Goal: Task Accomplishment & Management: Manage account settings

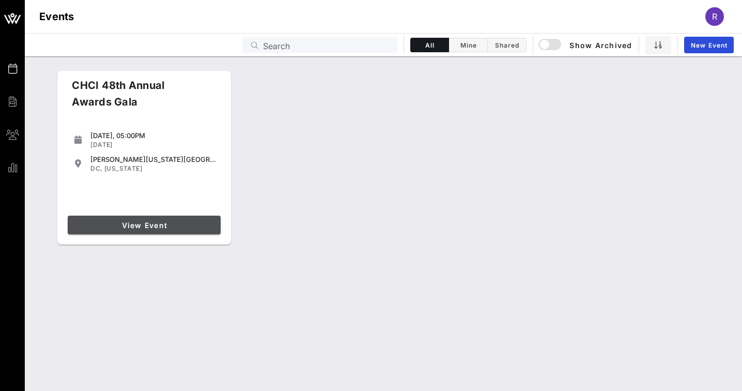
click at [128, 227] on span "View Event" at bounding box center [144, 225] width 145 height 9
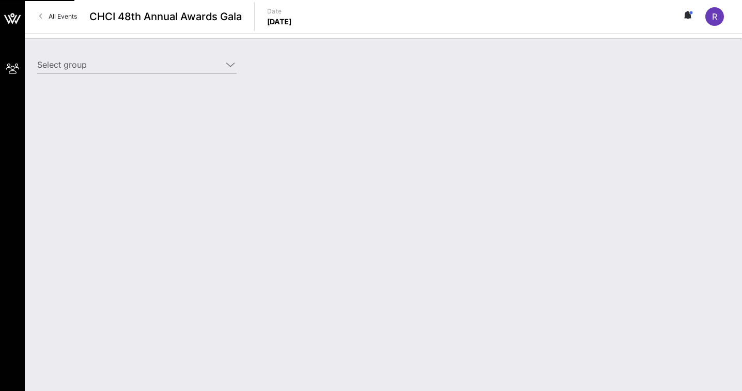
type input "SEIU (SEIU) [[PERSON_NAME], [PERSON_NAME][EMAIL_ADDRESS][PERSON_NAME][DOMAIN_NA…"
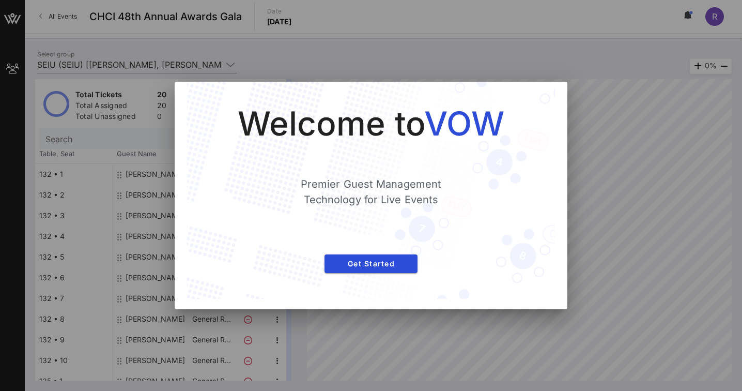
click at [619, 191] on div at bounding box center [371, 195] width 742 height 391
click at [634, 296] on div at bounding box center [371, 195] width 742 height 391
click at [623, 297] on div at bounding box center [371, 195] width 742 height 391
click at [624, 297] on div at bounding box center [371, 195] width 742 height 391
drag, startPoint x: 624, startPoint y: 297, endPoint x: 553, endPoint y: 283, distance: 72.1
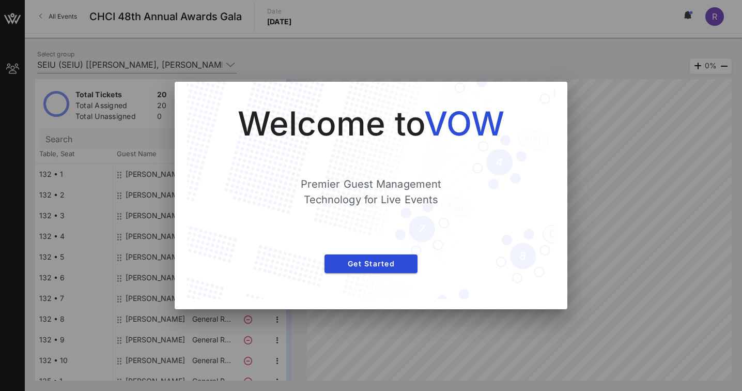
click at [624, 297] on div at bounding box center [371, 195] width 742 height 391
click at [368, 272] on button "Get Started" at bounding box center [370, 263] width 93 height 19
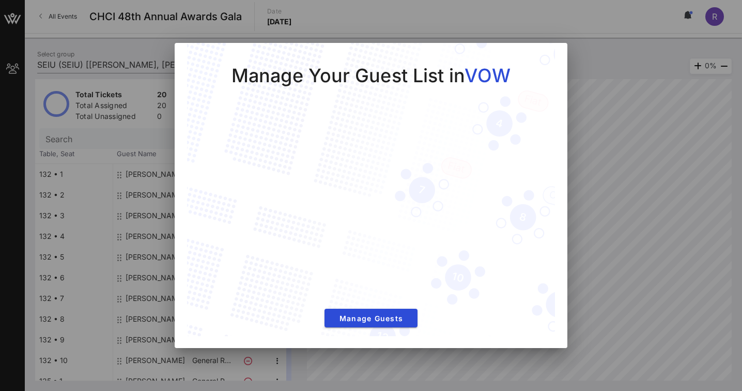
click at [598, 343] on div at bounding box center [371, 195] width 742 height 391
click at [399, 324] on button "Manage Guests" at bounding box center [370, 317] width 93 height 19
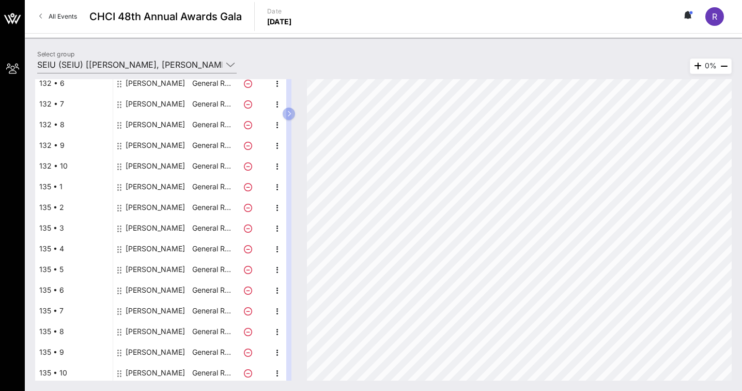
scroll to position [197, 0]
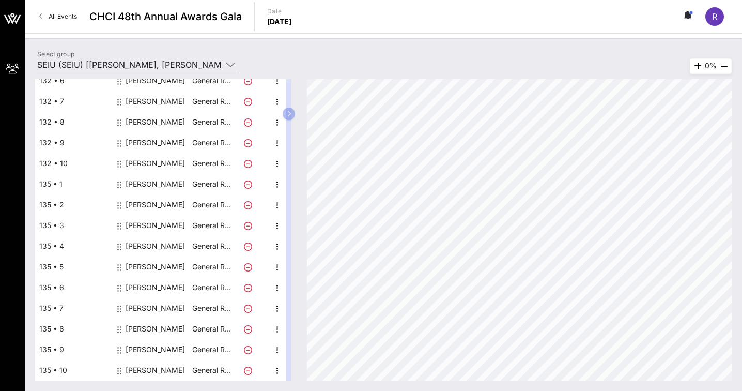
click at [147, 246] on div "[PERSON_NAME]" at bounding box center [155, 246] width 59 height 21
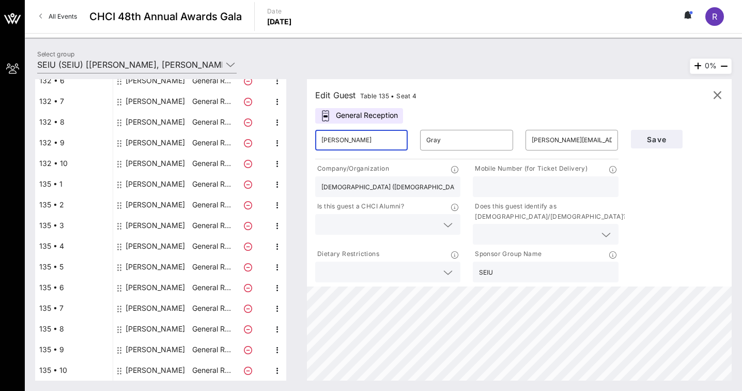
drag, startPoint x: 354, startPoint y: 141, endPoint x: 286, endPoint y: 140, distance: 68.2
click at [286, 140] on div "Total Tickets 20 Total Assigned 20 Total Unassigned 0 Need Help? Search Table, …" at bounding box center [383, 229] width 696 height 301
type input "[PERSON_NAME]"
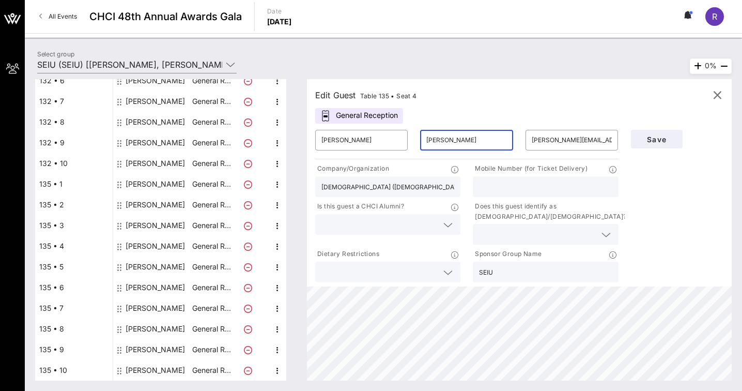
type input "[PERSON_NAME]"
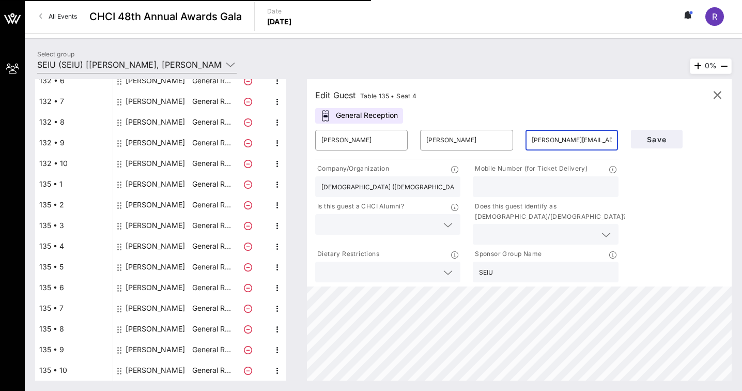
scroll to position [0, 2]
drag, startPoint x: 568, startPoint y: 142, endPoint x: 573, endPoint y: 147, distance: 7.3
click at [568, 142] on input "[PERSON_NAME][EMAIL_ADDRESS][PERSON_NAME][DOMAIN_NAME]" at bounding box center [572, 140] width 80 height 17
type input "[PERSON_NAME][EMAIL_ADDRESS][PERSON_NAME][DOMAIN_NAME]"
drag, startPoint x: 654, startPoint y: 138, endPoint x: 655, endPoint y: 149, distance: 10.9
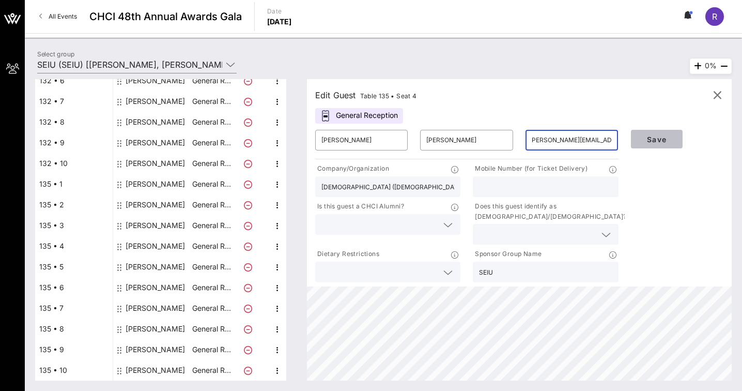
click at [654, 138] on span "Save" at bounding box center [656, 139] width 35 height 9
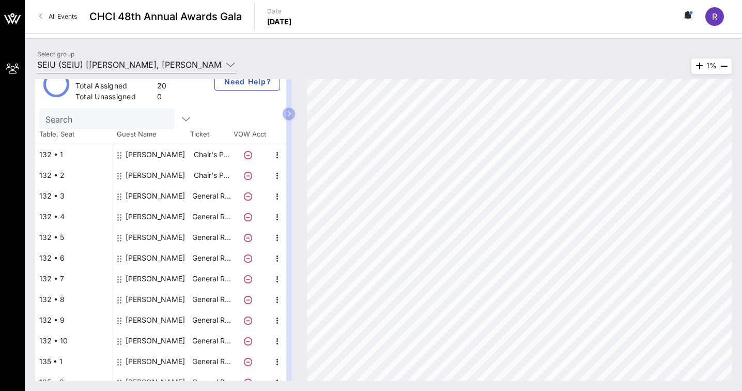
scroll to position [8, 0]
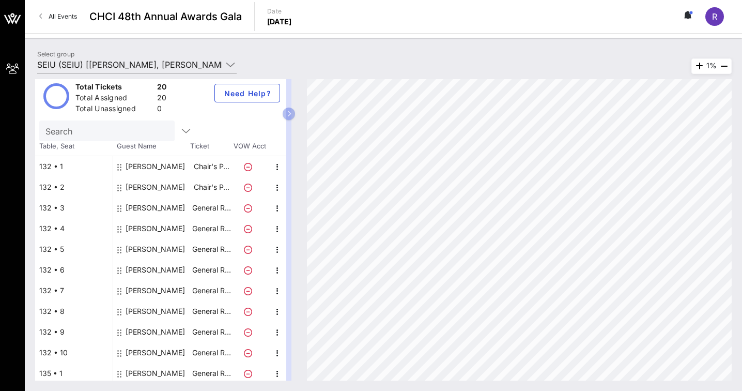
drag, startPoint x: 57, startPoint y: 132, endPoint x: 58, endPoint y: 147, distance: 15.0
click at [57, 132] on input "Search" at bounding box center [105, 130] width 121 height 13
click at [59, 159] on div "132 • 1" at bounding box center [74, 166] width 78 height 21
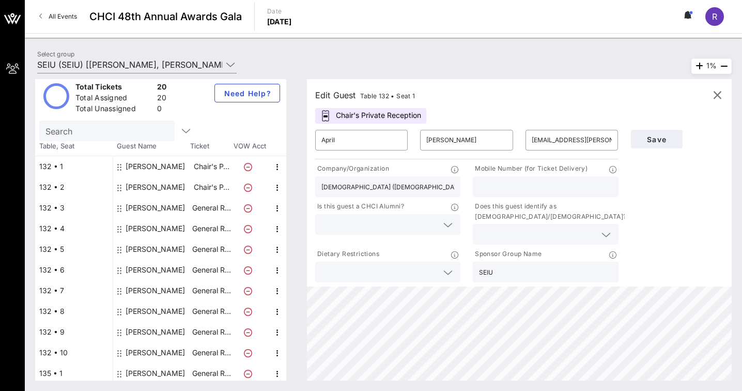
click at [58, 166] on div "132 • 1" at bounding box center [74, 166] width 78 height 21
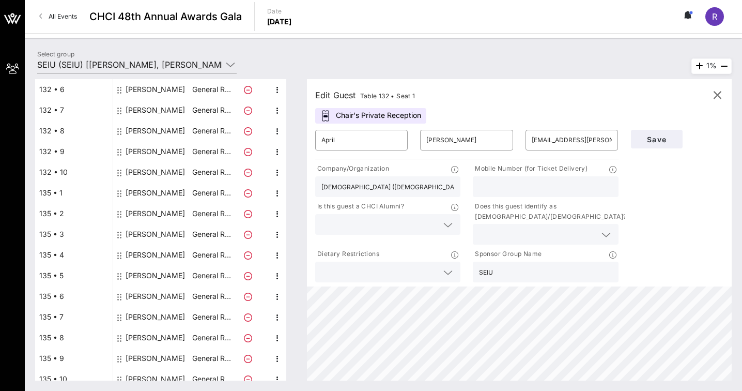
scroll to position [197, 0]
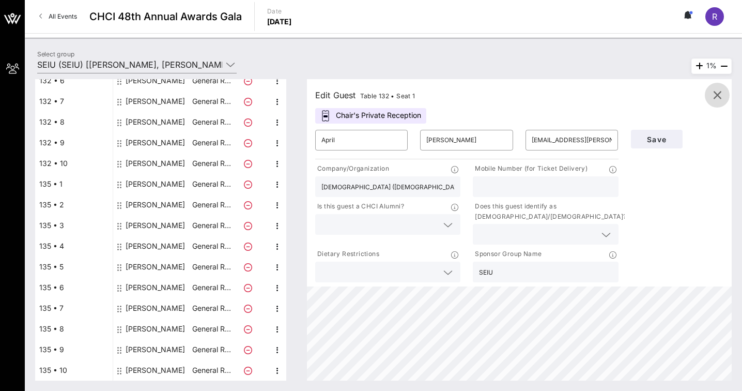
click at [717, 91] on icon "button" at bounding box center [717, 95] width 12 height 12
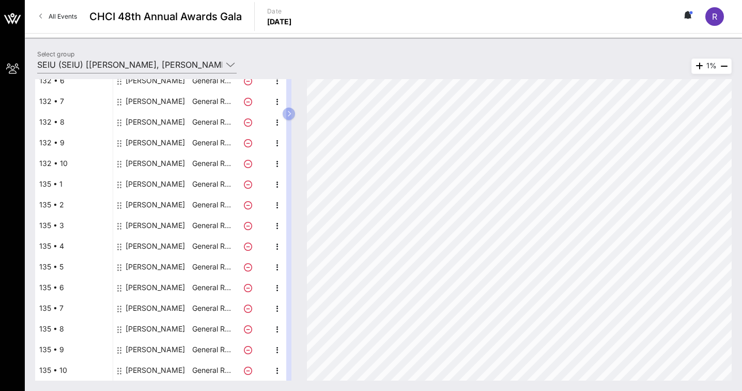
scroll to position [175, 0]
click at [57, 266] on div "135 • 4" at bounding box center [74, 267] width 78 height 21
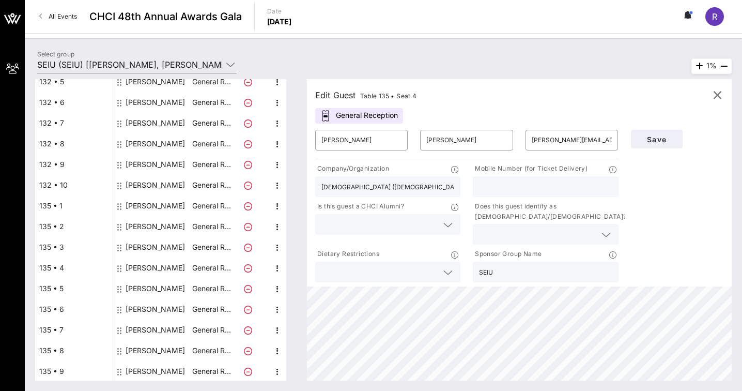
click at [57, 266] on div "135 • 4" at bounding box center [74, 267] width 78 height 21
click at [726, 90] on span "button" at bounding box center [717, 95] width 25 height 12
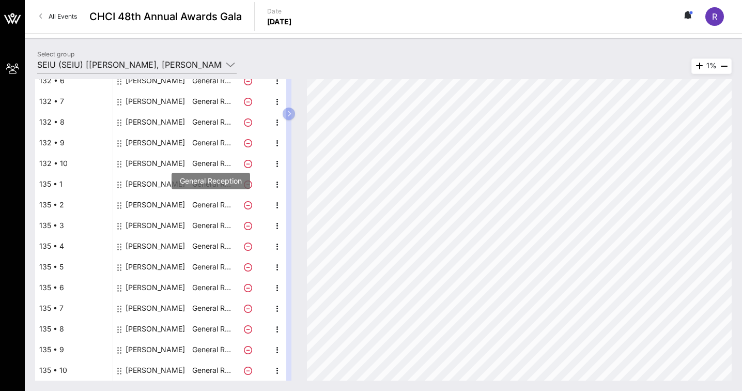
scroll to position [190, 0]
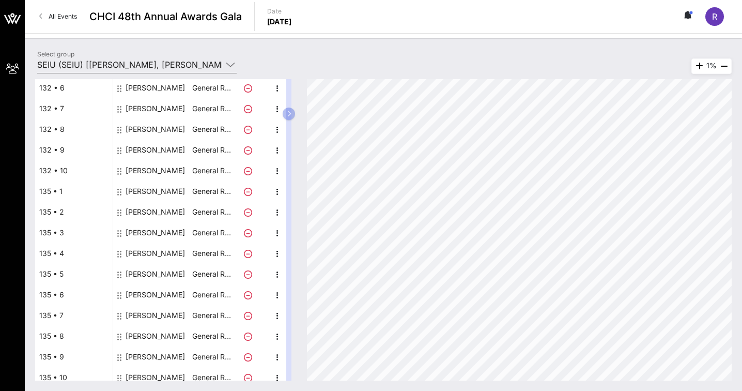
click at [154, 149] on div "[PERSON_NAME]" at bounding box center [155, 150] width 59 height 21
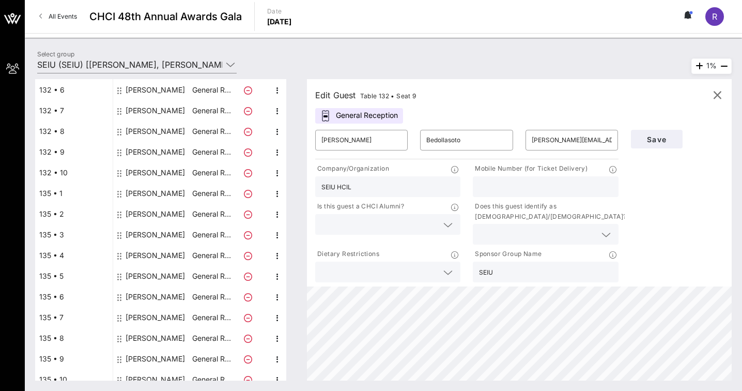
scroll to position [189, 0]
click at [581, 136] on input "[PERSON_NAME][EMAIL_ADDRESS][DOMAIN_NAME]" at bounding box center [572, 140] width 80 height 17
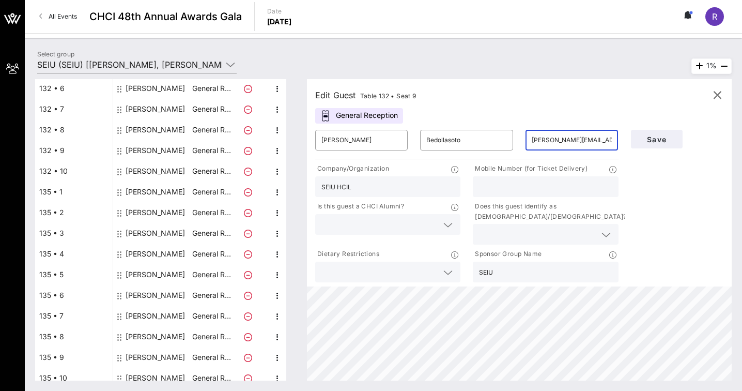
click at [580, 136] on input "[PERSON_NAME][EMAIL_ADDRESS][DOMAIN_NAME]" at bounding box center [572, 140] width 80 height 17
click at [390, 189] on input "SEIU HCIL" at bounding box center [387, 186] width 133 height 13
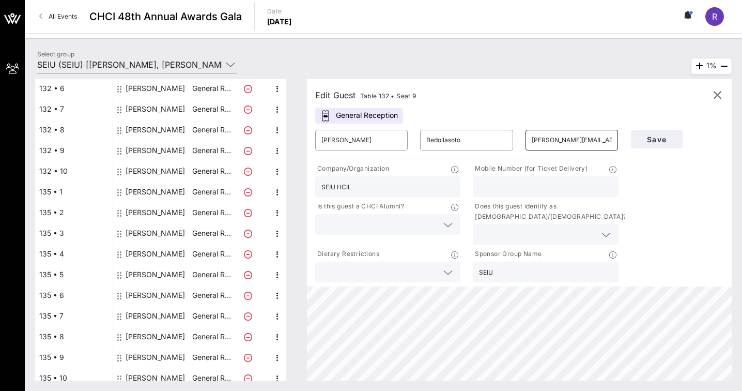
scroll to position [0, 16]
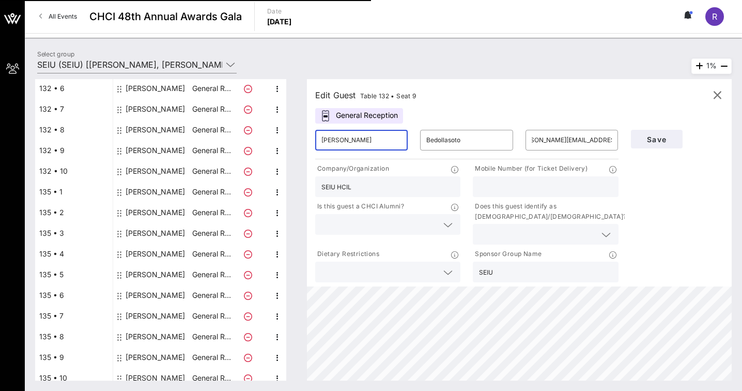
click at [385, 138] on input "[PERSON_NAME]" at bounding box center [361, 140] width 80 height 17
drag, startPoint x: 368, startPoint y: 144, endPoint x: 262, endPoint y: 142, distance: 105.4
click at [262, 142] on div "Total Tickets 20 Total Assigned 20 Total Unassigned 0 Need Help? Search Table, …" at bounding box center [383, 229] width 696 height 301
type input "[PERSON_NAME]"
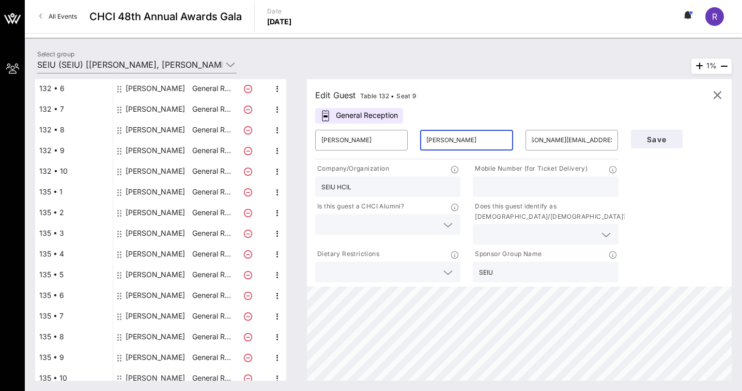
type input "[PERSON_NAME]"
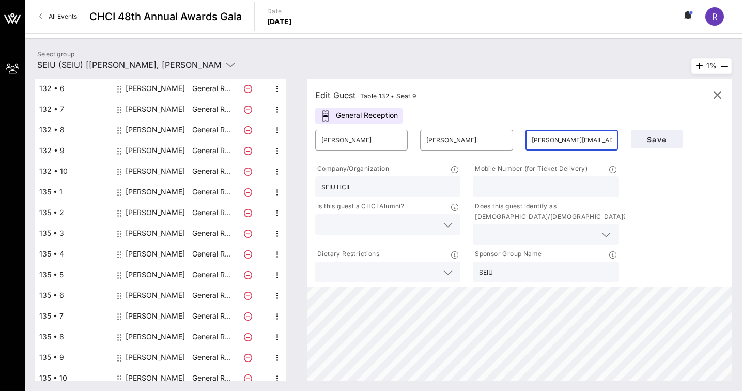
scroll to position [0, 2]
type input "[PERSON_NAME][EMAIL_ADDRESS][PERSON_NAME][DOMAIN_NAME]"
click at [371, 193] on div "SEIU HCIL" at bounding box center [387, 186] width 133 height 21
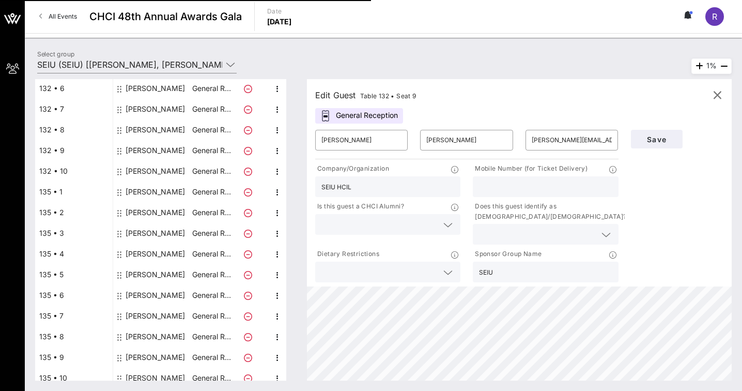
click at [373, 191] on input "SEIU HCIL" at bounding box center [387, 186] width 133 height 13
click at [445, 189] on input "[DEMOGRAPHIC_DATA]" at bounding box center [387, 186] width 133 height 13
type input "[DEMOGRAPHIC_DATA] ([DEMOGRAPHIC_DATA])"
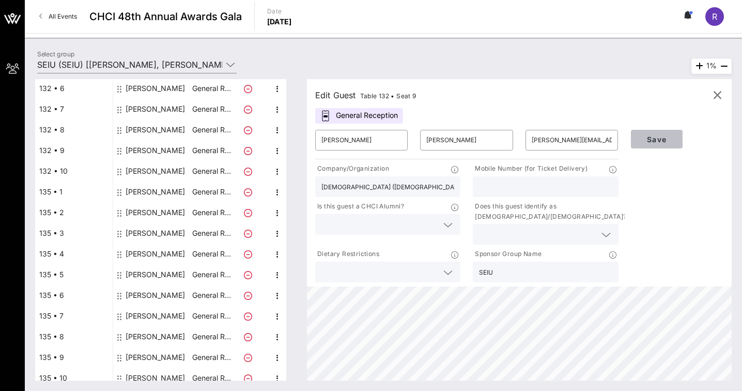
click at [655, 136] on span "Save" at bounding box center [656, 139] width 35 height 9
click at [593, 139] on input "[PERSON_NAME][EMAIL_ADDRESS][PERSON_NAME][DOMAIN_NAME]" at bounding box center [572, 140] width 80 height 17
click at [593, 138] on input "[PERSON_NAME][EMAIL_ADDRESS][PERSON_NAME][DOMAIN_NAME]" at bounding box center [572, 140] width 80 height 17
type input "h"
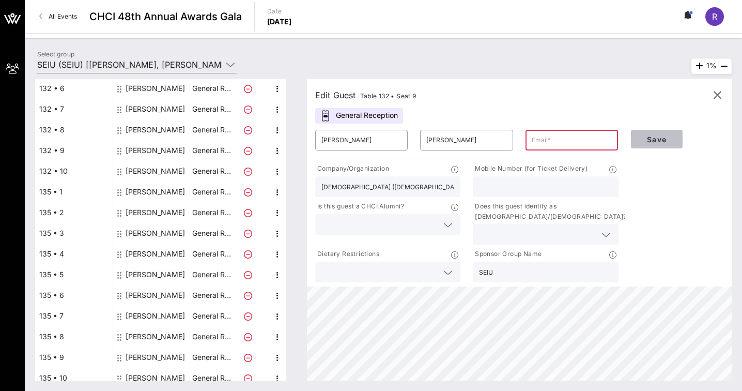
click at [651, 139] on span "Save" at bounding box center [656, 139] width 35 height 9
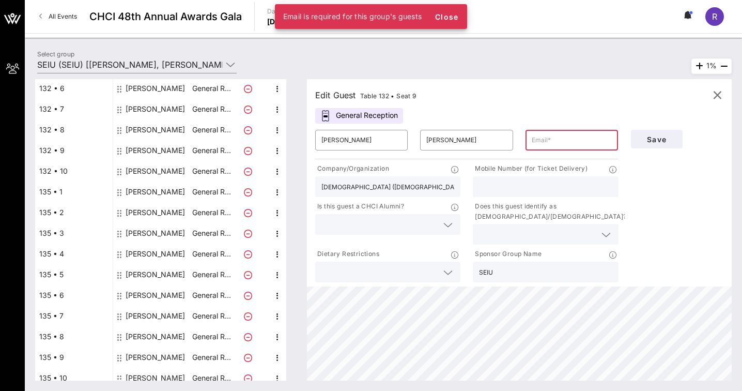
click at [533, 159] on div "​ [PERSON_NAME] ​ [PERSON_NAME] ​ Company/Organization [DEMOGRAPHIC_DATA] ([DEM…" at bounding box center [467, 203] width 316 height 161
click at [534, 149] on div at bounding box center [572, 140] width 80 height 21
click at [714, 96] on icon "button" at bounding box center [717, 95] width 12 height 12
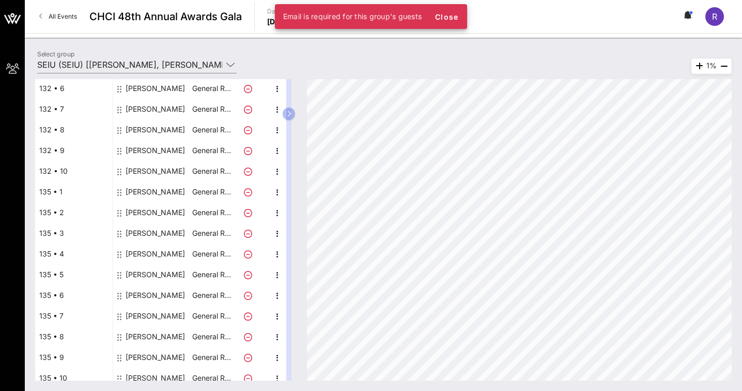
scroll to position [197, 0]
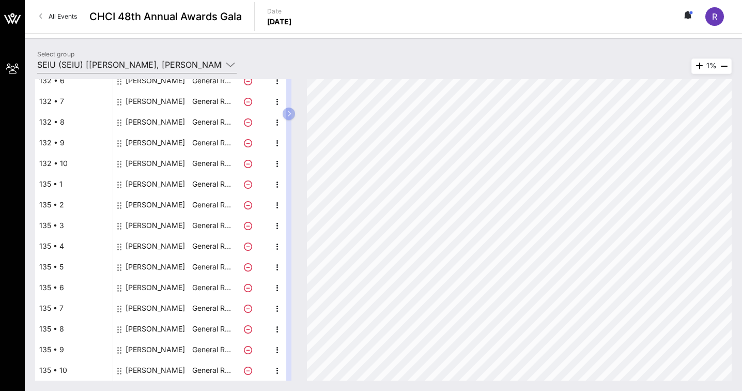
click at [132, 245] on div "[PERSON_NAME]" at bounding box center [155, 246] width 59 height 21
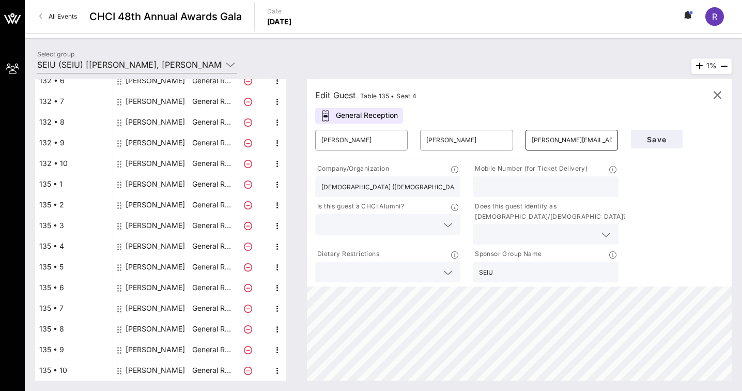
click at [581, 142] on input "[PERSON_NAME][EMAIL_ADDRESS][PERSON_NAME][DOMAIN_NAME]" at bounding box center [572, 140] width 80 height 17
click at [582, 142] on input "[PERSON_NAME][EMAIL_ADDRESS][PERSON_NAME][DOMAIN_NAME]" at bounding box center [572, 140] width 80 height 17
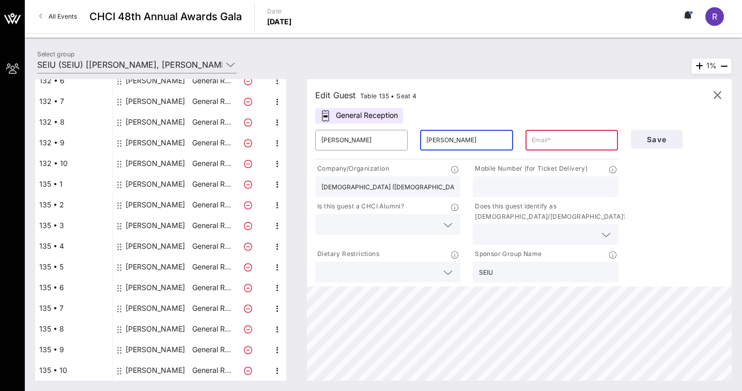
click at [451, 144] on input "[PERSON_NAME]" at bounding box center [466, 140] width 80 height 17
click at [247, 245] on icon at bounding box center [248, 246] width 8 height 8
click at [249, 247] on icon at bounding box center [248, 246] width 8 height 8
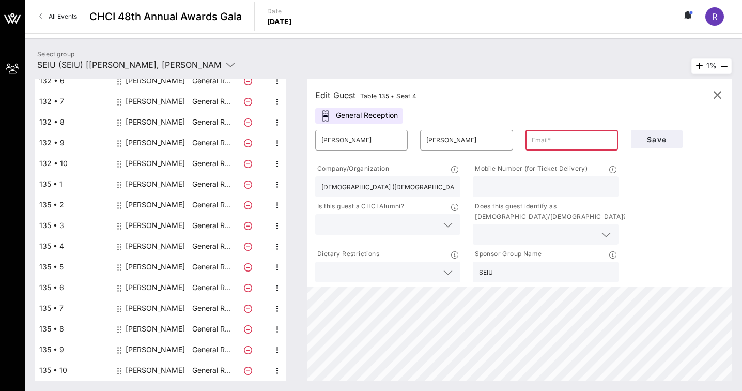
scroll to position [194, 0]
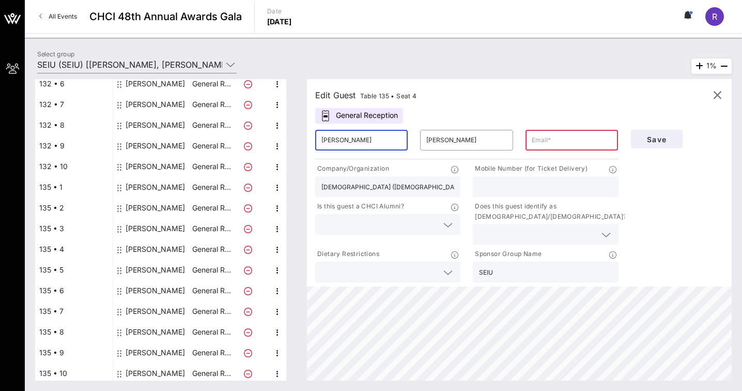
click at [356, 146] on input "[PERSON_NAME]" at bounding box center [361, 140] width 80 height 17
click at [467, 151] on div "​ [PERSON_NAME]" at bounding box center [466, 139] width 105 height 33
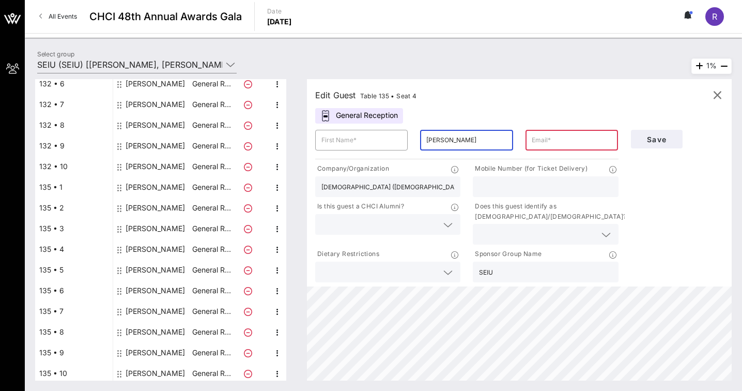
click at [467, 144] on input "[PERSON_NAME]" at bounding box center [466, 140] width 80 height 17
drag, startPoint x: 500, startPoint y: 125, endPoint x: 494, endPoint y: 128, distance: 6.7
click at [499, 125] on div "​ [PERSON_NAME]" at bounding box center [466, 139] width 105 height 33
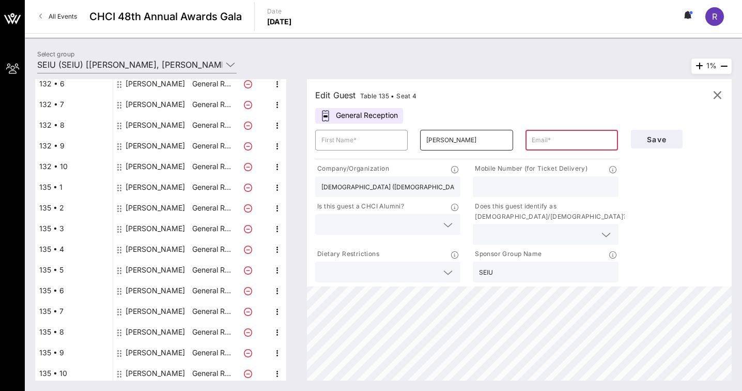
click at [469, 138] on input "[PERSON_NAME]" at bounding box center [466, 140] width 80 height 17
click at [468, 138] on input "[PERSON_NAME]" at bounding box center [466, 140] width 80 height 17
drag, startPoint x: 472, startPoint y: 123, endPoint x: 471, endPoint y: 136, distance: 13.5
click at [472, 127] on div "​" at bounding box center [466, 139] width 105 height 33
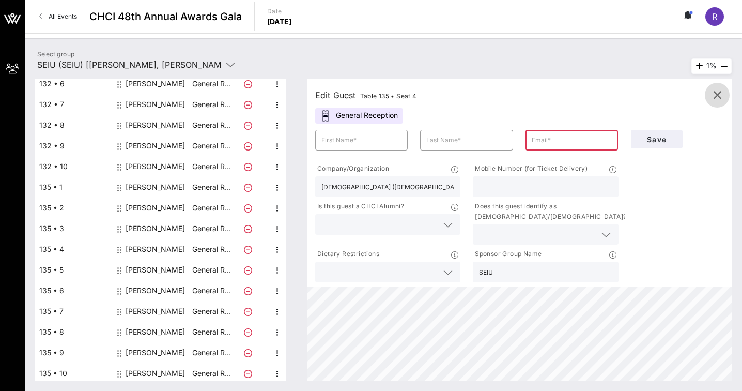
click at [711, 91] on icon "button" at bounding box center [717, 95] width 12 height 12
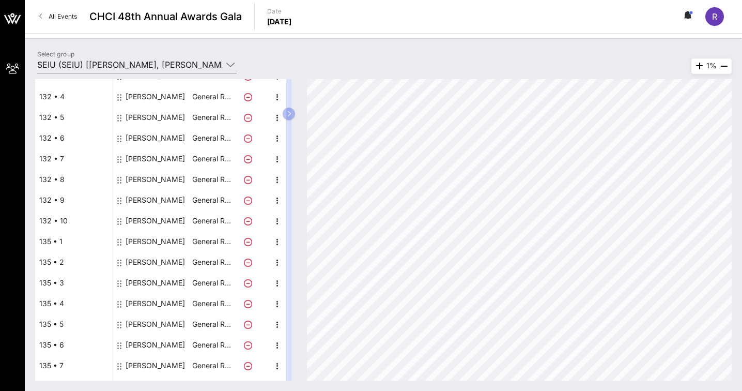
scroll to position [140, 0]
click at [151, 199] on div "[PERSON_NAME]" at bounding box center [155, 199] width 59 height 21
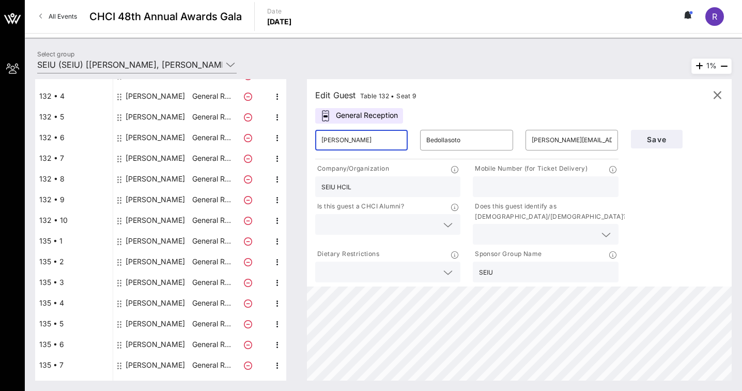
click at [383, 141] on input "[PERSON_NAME]" at bounding box center [361, 140] width 80 height 17
drag, startPoint x: 372, startPoint y: 139, endPoint x: 262, endPoint y: 131, distance: 109.8
click at [262, 131] on div "Total Tickets 20 Total Assigned 20 Total Unassigned 0 Need Help? Search Table, …" at bounding box center [383, 229] width 696 height 301
type input "[PERSON_NAME]"
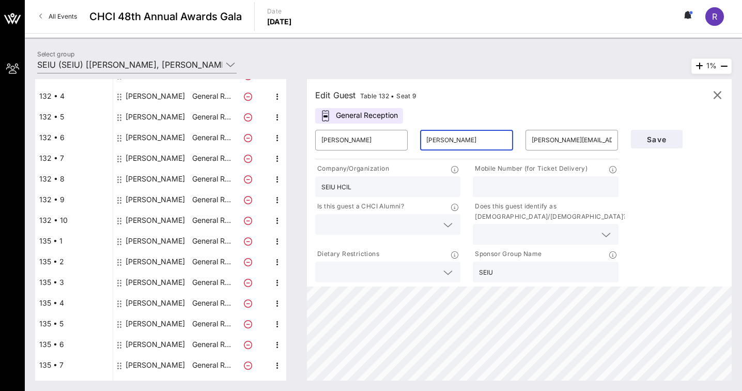
type input "[PERSON_NAME]"
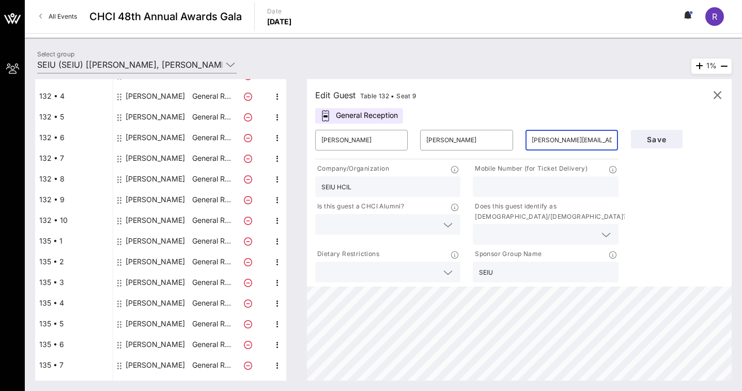
scroll to position [0, 2]
type input "[PERSON_NAME][EMAIL_ADDRESS][PERSON_NAME][DOMAIN_NAME]"
drag, startPoint x: 380, startPoint y: 189, endPoint x: 308, endPoint y: 238, distance: 87.0
click at [266, 189] on div "Total Tickets 20 Total Assigned 20 Total Unassigned 0 Need Help? Search Table, …" at bounding box center [383, 229] width 696 height 301
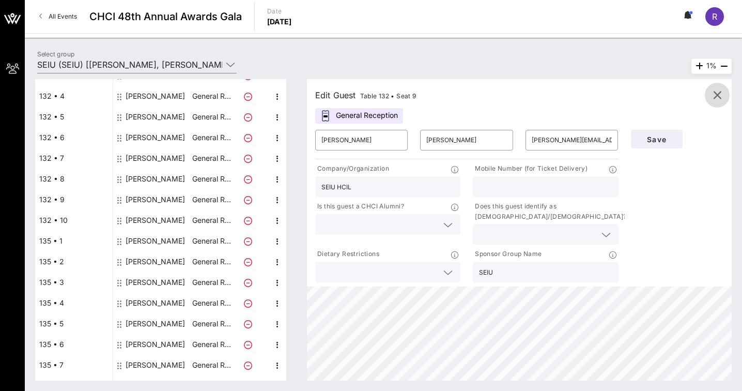
click at [714, 97] on icon "button" at bounding box center [717, 95] width 12 height 12
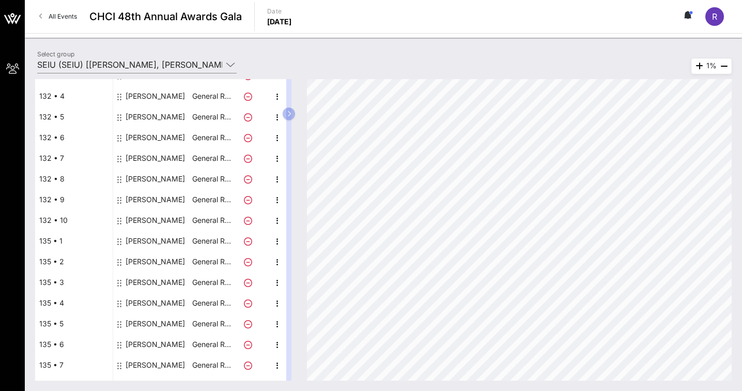
click at [157, 197] on div "[PERSON_NAME]" at bounding box center [155, 199] width 59 height 21
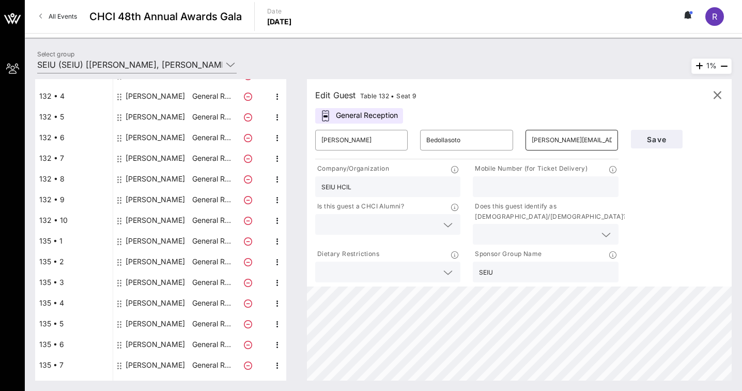
click at [561, 137] on input "[PERSON_NAME][EMAIL_ADDRESS][DOMAIN_NAME]" at bounding box center [572, 140] width 80 height 17
click at [357, 142] on input "[PERSON_NAME]" at bounding box center [361, 140] width 80 height 17
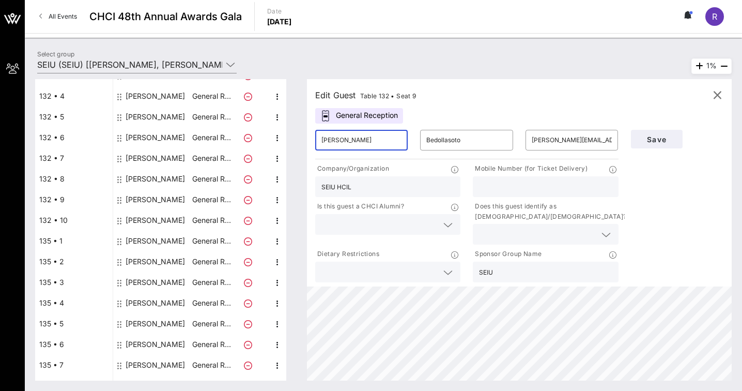
click at [357, 142] on input "[PERSON_NAME]" at bounding box center [361, 140] width 80 height 17
type input "[PERSON_NAME]"
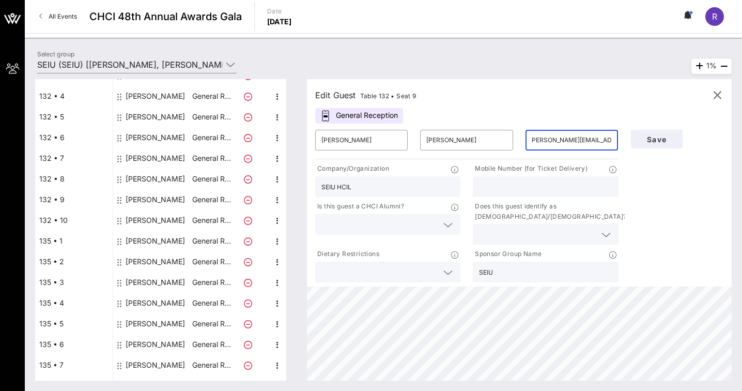
type input "[PERSON_NAME][EMAIL_ADDRESS][PERSON_NAME][DOMAIN_NAME]"
drag, startPoint x: 380, startPoint y: 191, endPoint x: 312, endPoint y: 188, distance: 68.3
click at [312, 188] on div "Company/Organization SEIU HCIL" at bounding box center [388, 180] width 158 height 38
type input "[DEMOGRAPHIC_DATA] ([DEMOGRAPHIC_DATA])"
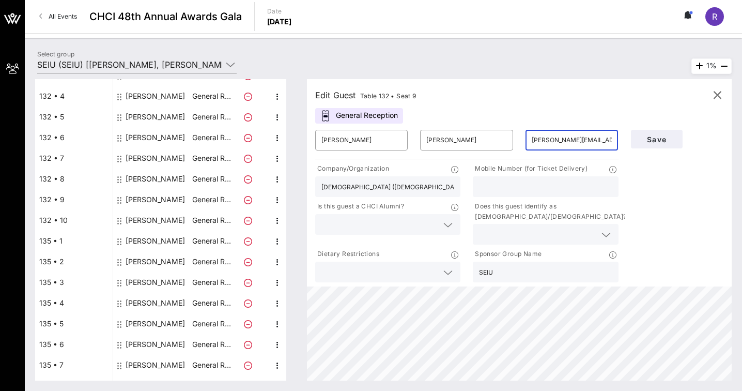
click at [576, 138] on input "[PERSON_NAME][EMAIL_ADDRESS][PERSON_NAME][DOMAIN_NAME]" at bounding box center [572, 140] width 80 height 17
drag, startPoint x: 658, startPoint y: 141, endPoint x: 658, endPoint y: 150, distance: 9.8
click at [658, 141] on span "Save" at bounding box center [656, 139] width 35 height 9
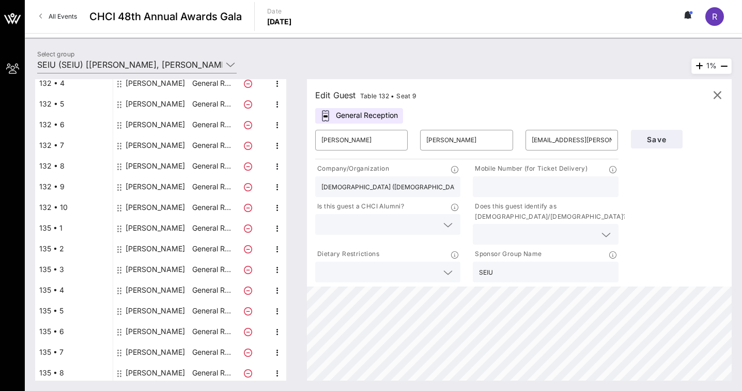
scroll to position [197, 0]
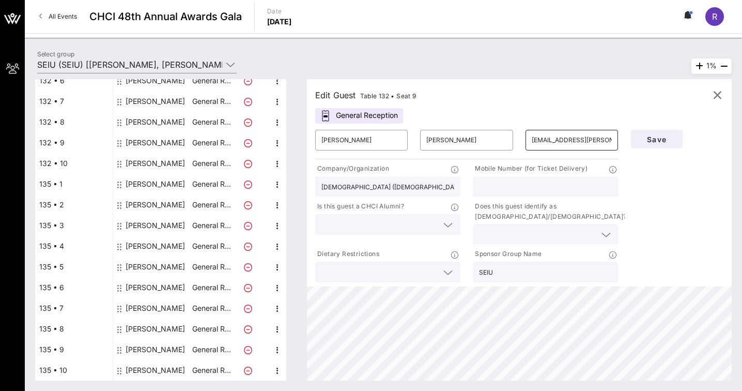
click at [565, 138] on input "[EMAIL_ADDRESS][PERSON_NAME][DOMAIN_NAME]" at bounding box center [572, 140] width 80 height 17
click at [595, 144] on input "[EMAIL_ADDRESS][PERSON_NAME][DOMAIN_NAME]" at bounding box center [572, 140] width 80 height 17
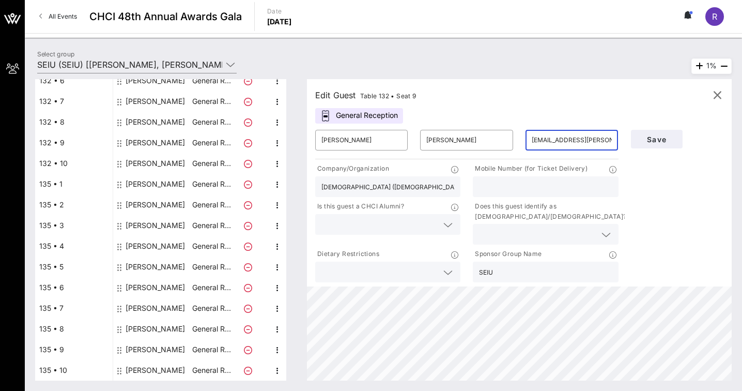
drag, startPoint x: 605, startPoint y: 142, endPoint x: 613, endPoint y: 182, distance: 41.2
click at [580, 142] on input "[EMAIL_ADDRESS][PERSON_NAME][DOMAIN_NAME]" at bounding box center [572, 140] width 80 height 17
type input "[EMAIL_ADDRESS][PERSON_NAME][DOMAIN_NAME]"
click at [677, 134] on button "Save" at bounding box center [657, 139] width 52 height 19
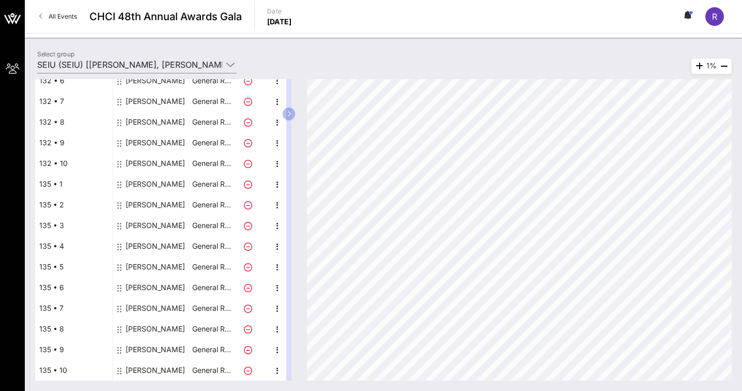
click at [171, 245] on div "[PERSON_NAME]" at bounding box center [155, 246] width 59 height 21
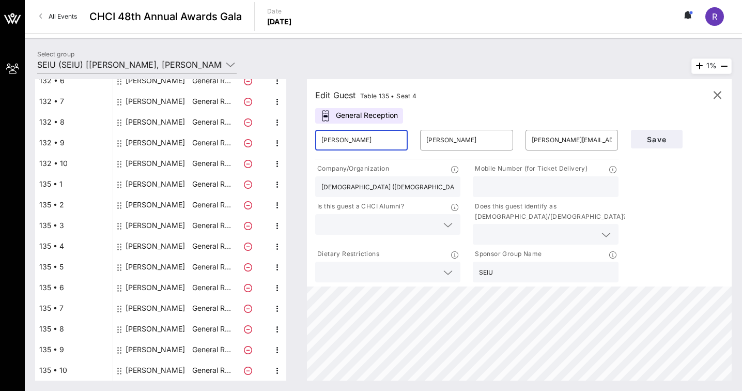
click at [337, 145] on input "[PERSON_NAME]" at bounding box center [361, 140] width 80 height 17
type input "[PERSON_NAME]"
type input "Bedollasoto"
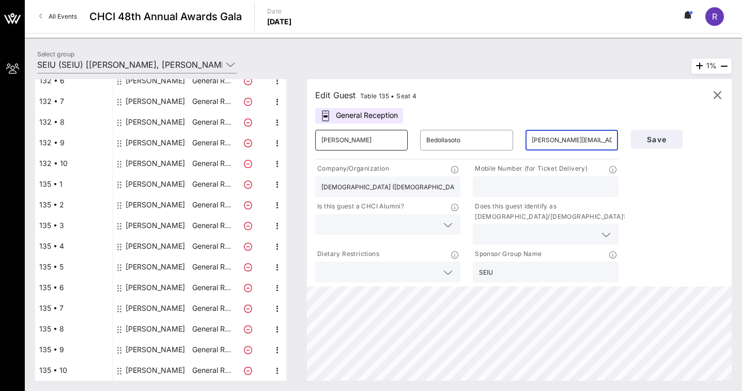
type input "a"
paste input "[PERSON_NAME][EMAIL_ADDRESS][DOMAIN_NAME]"
type input "[PERSON_NAME][EMAIL_ADDRESS][DOMAIN_NAME]"
click at [388, 191] on input "[DEMOGRAPHIC_DATA] ([DEMOGRAPHIC_DATA])" at bounding box center [387, 186] width 133 height 13
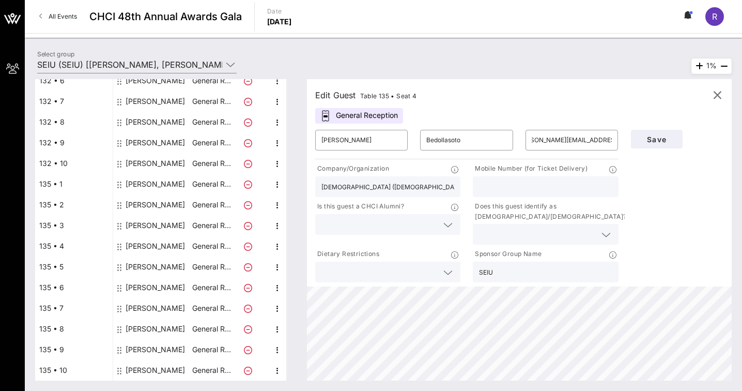
scroll to position [0, 0]
click at [388, 191] on input "[DEMOGRAPHIC_DATA] ([DEMOGRAPHIC_DATA])" at bounding box center [387, 186] width 133 height 13
type input "SEIU HCIIMK"
click at [663, 143] on span "Save" at bounding box center [656, 139] width 35 height 9
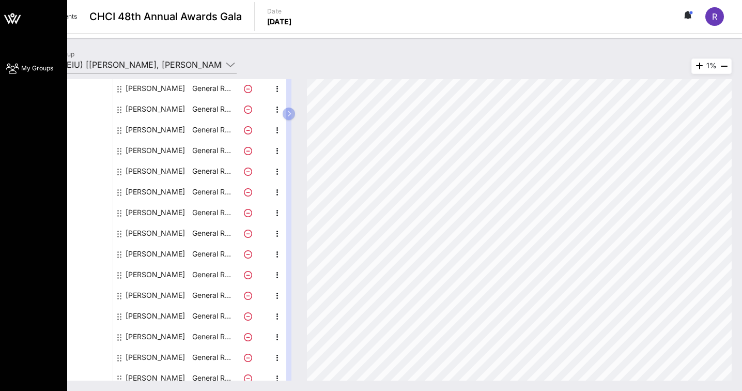
scroll to position [197, 0]
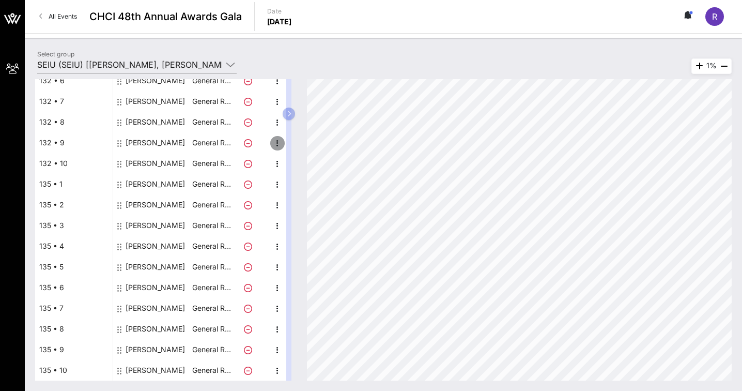
click at [281, 144] on icon "button" at bounding box center [277, 143] width 12 height 12
click at [300, 145] on div "Edit" at bounding box center [303, 146] width 21 height 8
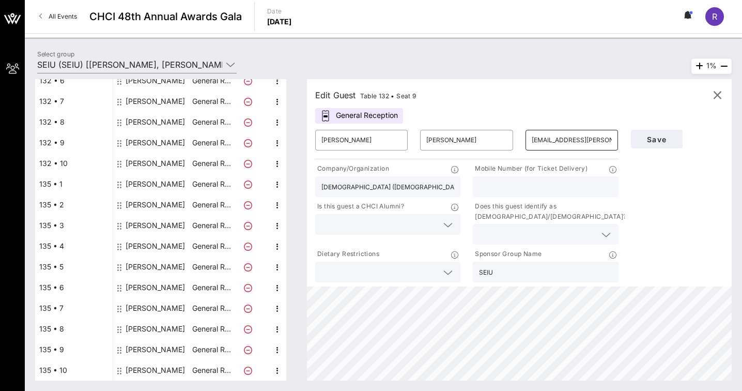
click at [562, 135] on input "[EMAIL_ADDRESS][PERSON_NAME][DOMAIN_NAME]" at bounding box center [572, 140] width 80 height 17
type input "[PERSON_NAME][EMAIL_ADDRESS][PERSON_NAME][DOMAIN_NAME]"
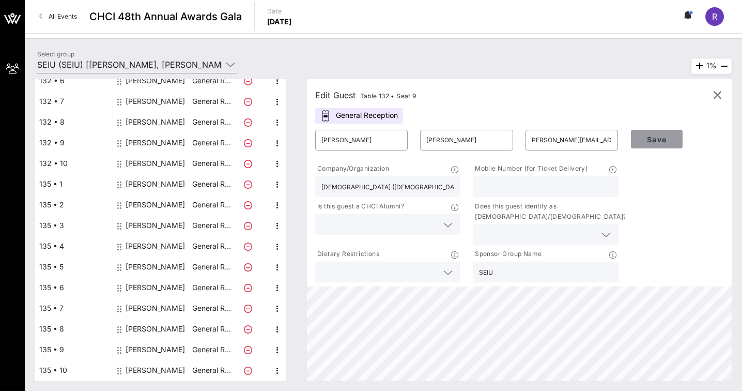
click at [660, 137] on span "Save" at bounding box center [656, 139] width 35 height 9
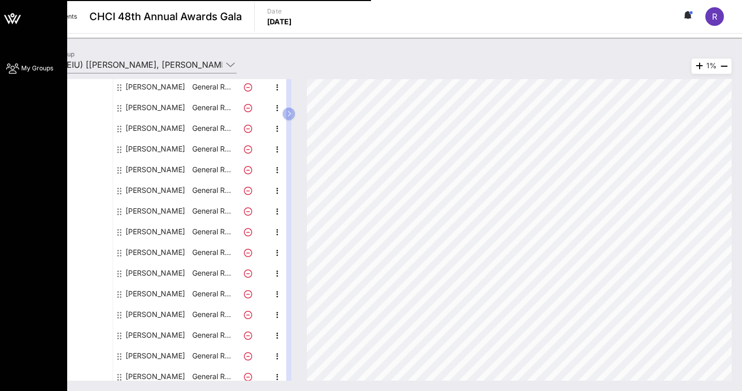
scroll to position [197, 0]
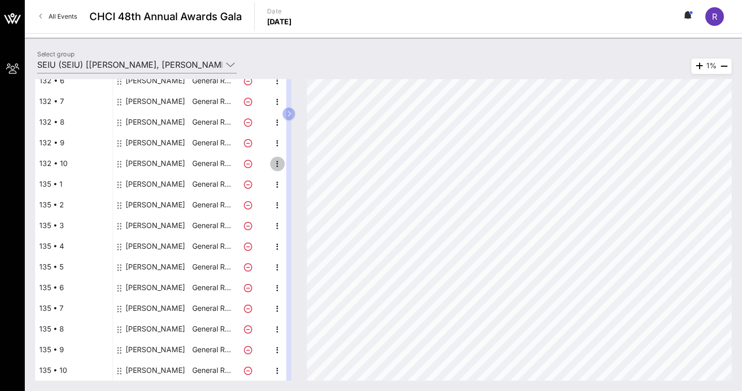
click at [272, 163] on icon "button" at bounding box center [277, 164] width 12 height 12
click at [296, 187] on div "Delete" at bounding box center [303, 187] width 21 height 8
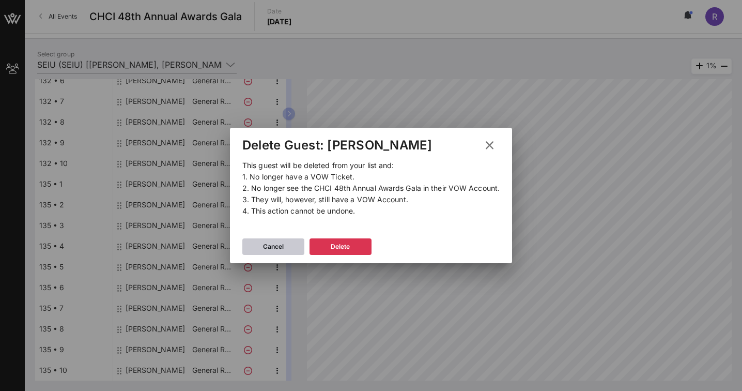
drag, startPoint x: 276, startPoint y: 251, endPoint x: 286, endPoint y: 262, distance: 15.0
click at [276, 251] on div "Cancel" at bounding box center [273, 246] width 21 height 10
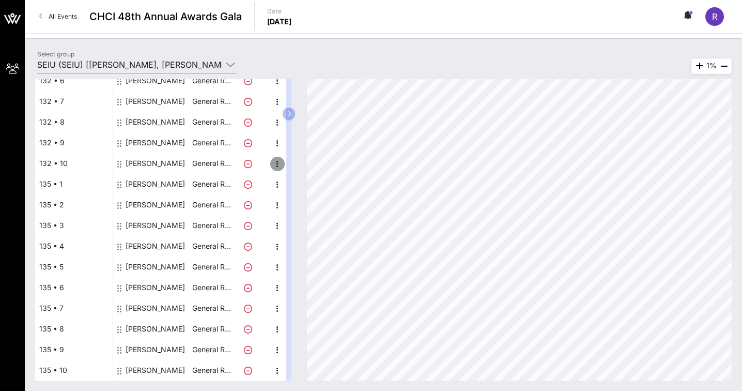
click at [279, 164] on icon "button" at bounding box center [277, 164] width 12 height 12
click at [305, 172] on div "Edit" at bounding box center [303, 167] width 21 height 17
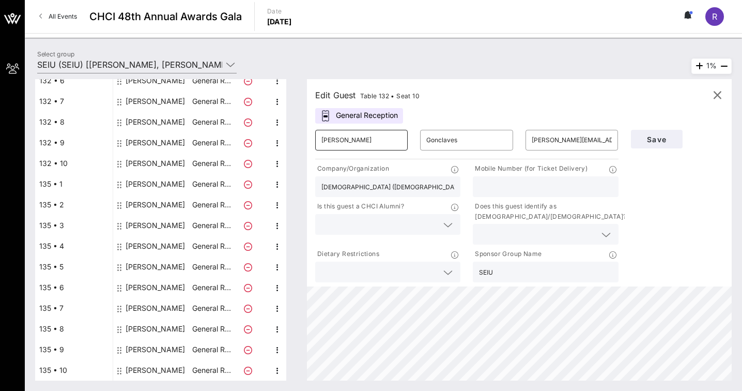
click at [368, 147] on input "[PERSON_NAME]" at bounding box center [361, 140] width 80 height 17
click at [369, 142] on input "[PERSON_NAME]" at bounding box center [361, 140] width 80 height 17
type input "[PERSON_NAME]"
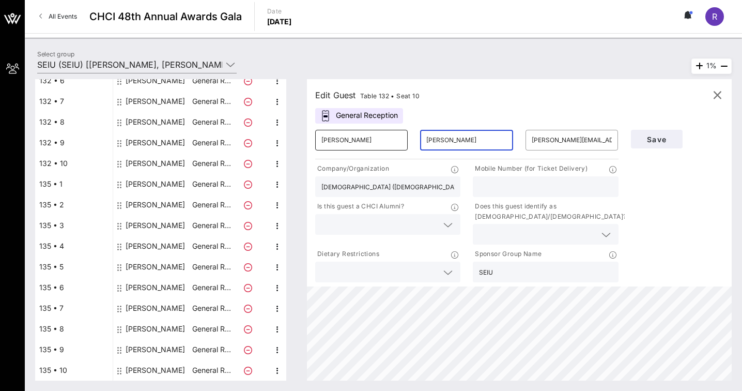
type input "[PERSON_NAME]"
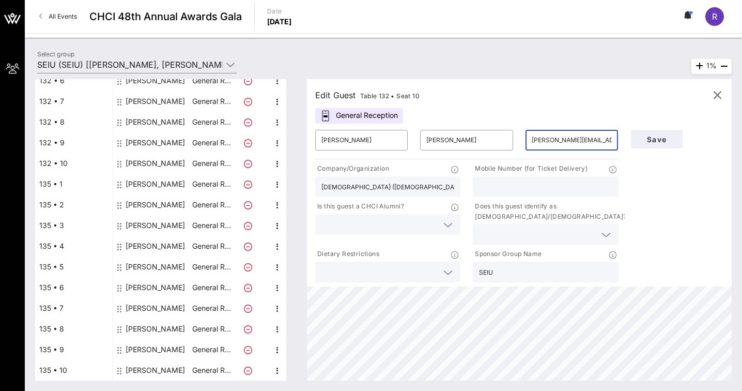
click at [570, 137] on input "[PERSON_NAME][EMAIL_ADDRESS][PERSON_NAME][DOMAIN_NAME]" at bounding box center [572, 140] width 80 height 17
paste input "sfelix@seiu105"
click at [666, 142] on span "Save" at bounding box center [656, 139] width 35 height 9
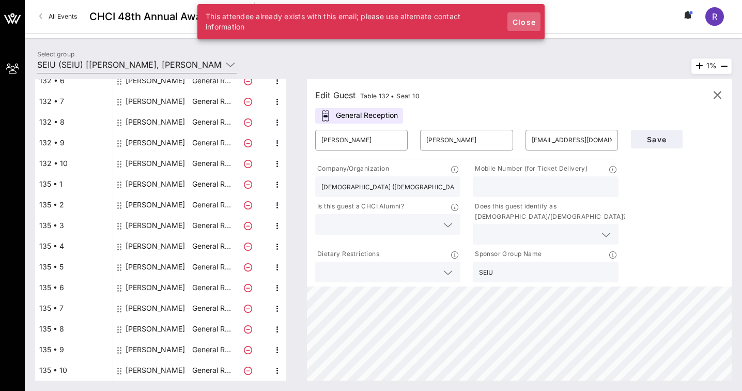
click at [521, 24] on span "Close" at bounding box center [524, 22] width 25 height 9
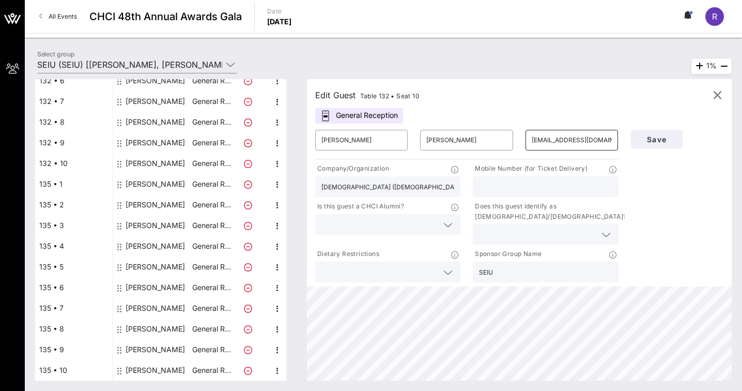
click at [569, 135] on input "[EMAIL_ADDRESS][DOMAIN_NAME]" at bounding box center [572, 140] width 80 height 17
type input "[EMAIL_ADDRESS][PERSON_NAME][DOMAIN_NAME]"
click at [419, 185] on input "[DEMOGRAPHIC_DATA] ([DEMOGRAPHIC_DATA])" at bounding box center [387, 186] width 133 height 13
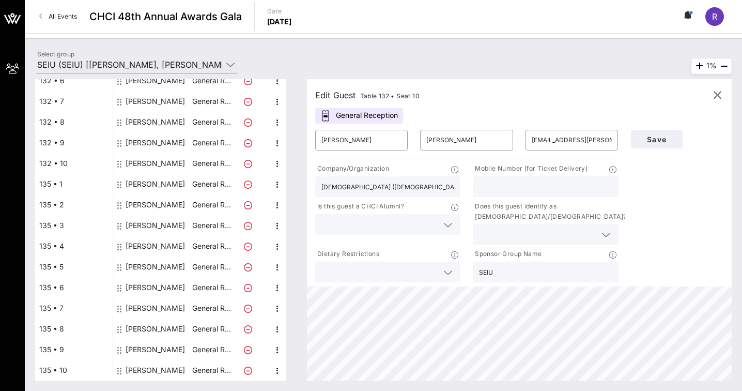
click at [419, 185] on input "[DEMOGRAPHIC_DATA] ([DEMOGRAPHIC_DATA])" at bounding box center [387, 186] width 133 height 13
type input "SEIU 105"
click at [661, 140] on span "Save" at bounding box center [656, 139] width 35 height 9
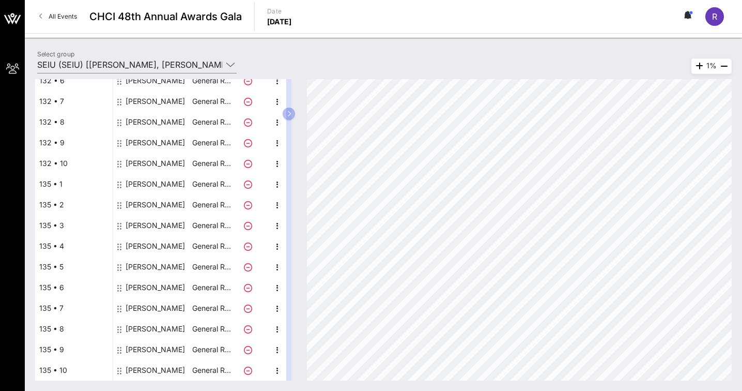
click at [147, 203] on div "[PERSON_NAME]" at bounding box center [155, 204] width 59 height 21
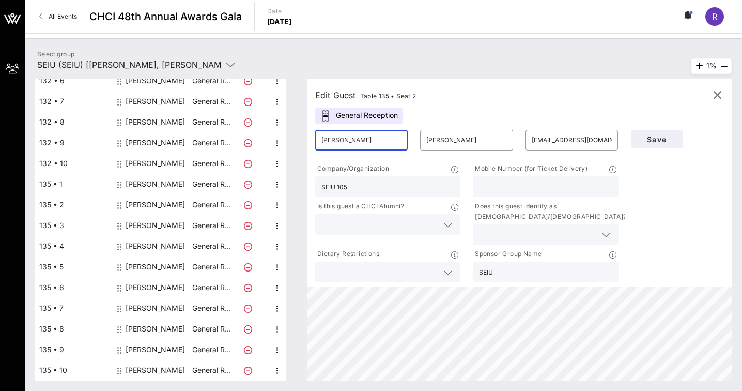
drag, startPoint x: 338, startPoint y: 140, endPoint x: 269, endPoint y: 141, distance: 68.7
click at [269, 141] on div "Total Tickets 20 Total Assigned 20 Total Unassigned 0 Need Help? Search Table, …" at bounding box center [383, 229] width 696 height 301
type input "[PERSON_NAME]"
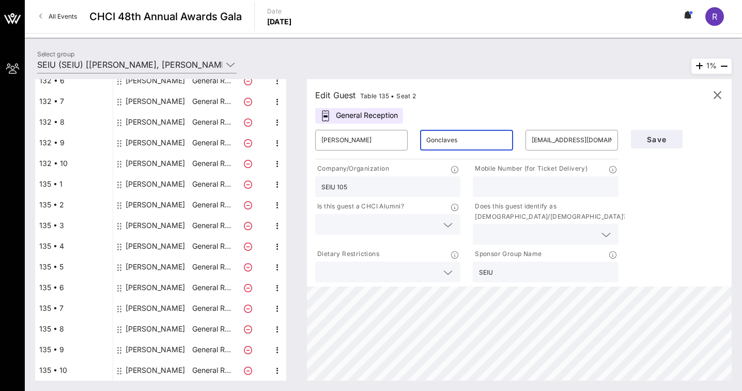
type input "Gonclaves"
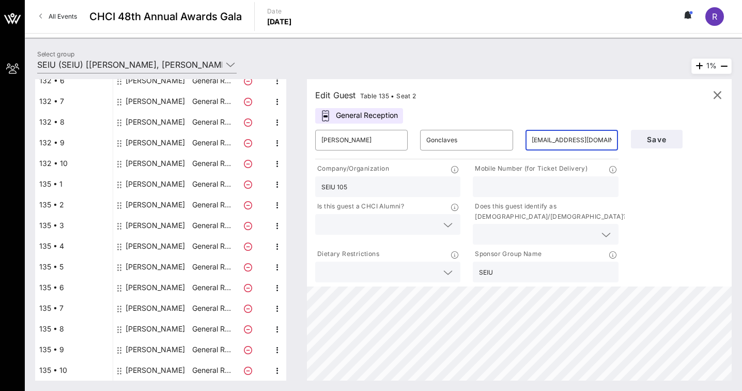
click at [546, 137] on input "[EMAIL_ADDRESS][DOMAIN_NAME]" at bounding box center [572, 140] width 80 height 17
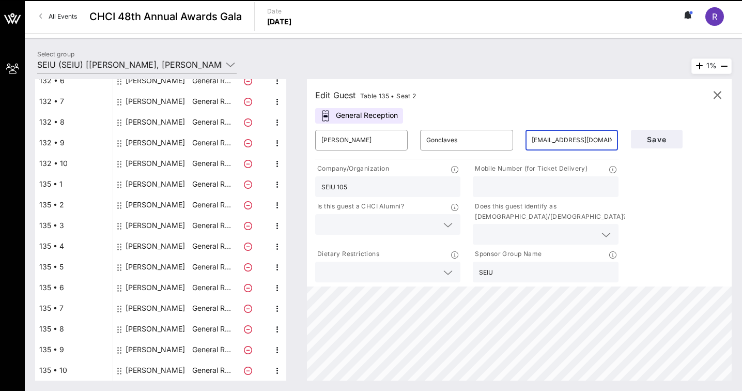
paste input "[PERSON_NAME].[PERSON_NAME]@seiu"
type input "[PERSON_NAME][EMAIL_ADDRESS][PERSON_NAME][DOMAIN_NAME]"
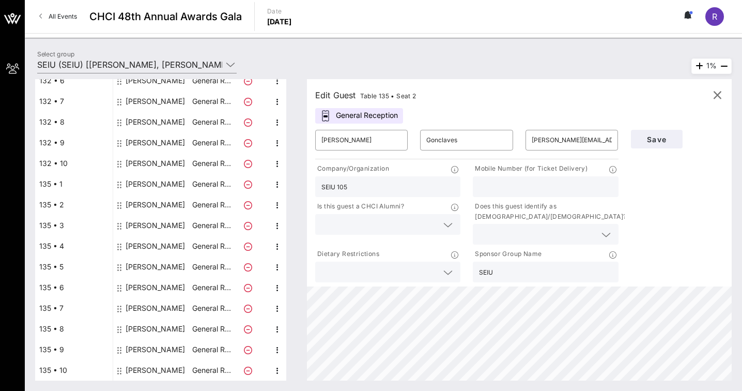
drag, startPoint x: 319, startPoint y: 184, endPoint x: 285, endPoint y: 182, distance: 34.7
click at [285, 182] on div "Total Tickets 20 Total Assigned 20 Total Unassigned 0 Need Help? Search Table, …" at bounding box center [383, 229] width 696 height 301
type input "[DEMOGRAPHIC_DATA] ([DEMOGRAPHIC_DATA])"
click at [667, 144] on button "Save" at bounding box center [657, 139] width 52 height 19
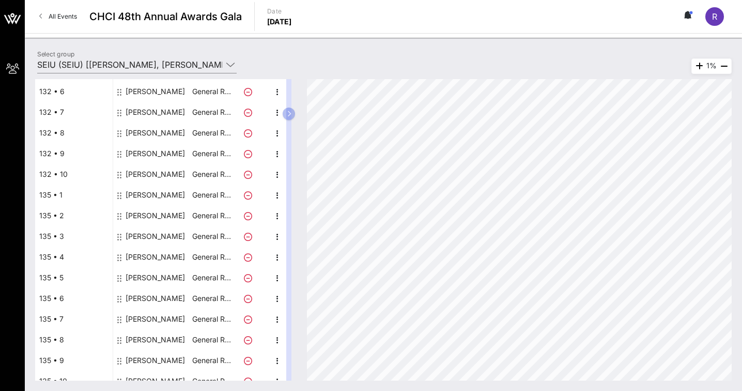
scroll to position [197, 0]
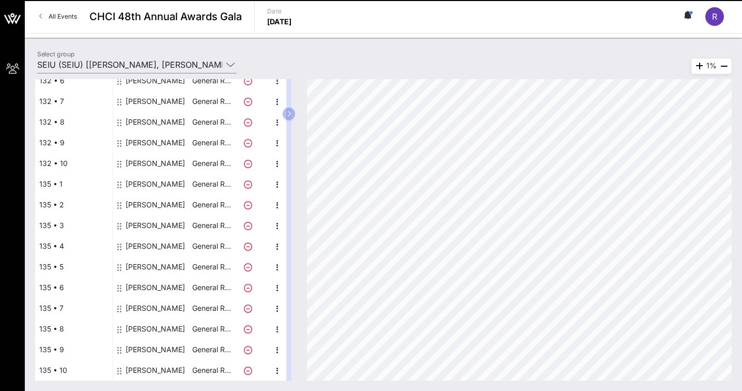
click at [138, 162] on div "[PERSON_NAME]" at bounding box center [155, 163] width 59 height 21
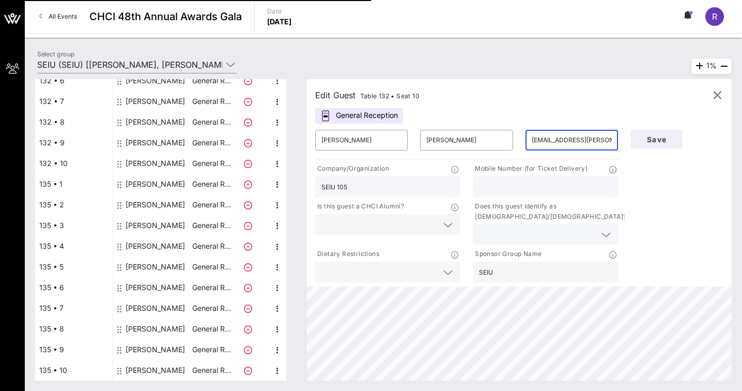
click at [592, 137] on input "[EMAIL_ADDRESS][PERSON_NAME][DOMAIN_NAME]" at bounding box center [572, 140] width 80 height 17
paste input "[EMAIL_ADDRESS][DOMAIN_NAME]"
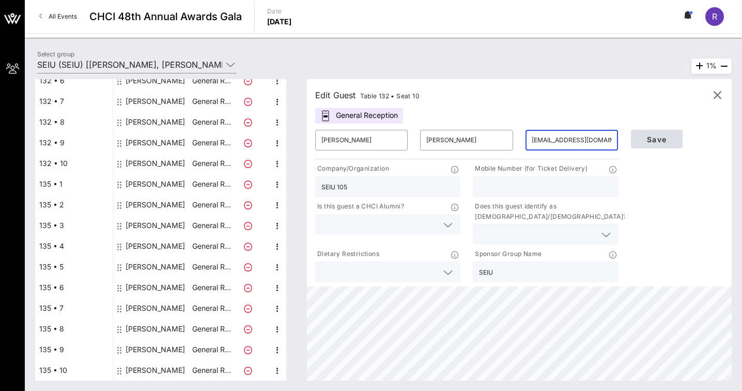
type input "[EMAIL_ADDRESS][DOMAIN_NAME]"
click at [656, 142] on span "Save" at bounding box center [656, 139] width 35 height 9
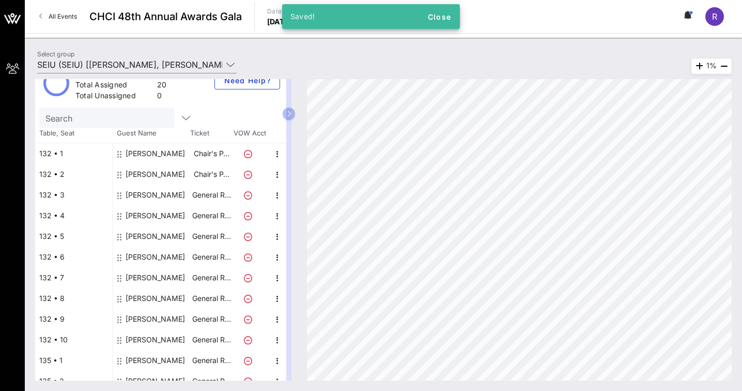
scroll to position [0, 0]
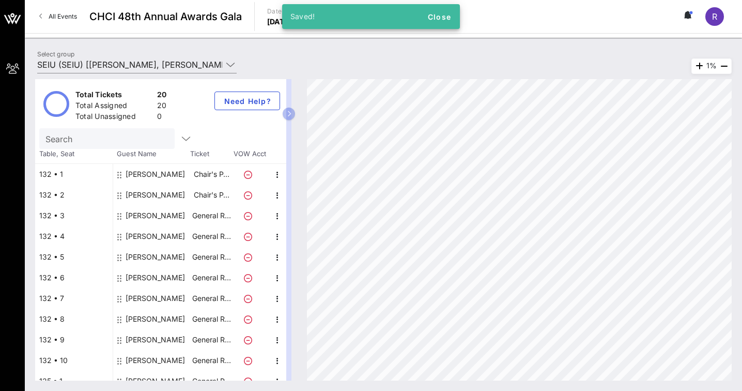
click at [162, 171] on div "[PERSON_NAME]" at bounding box center [155, 174] width 59 height 21
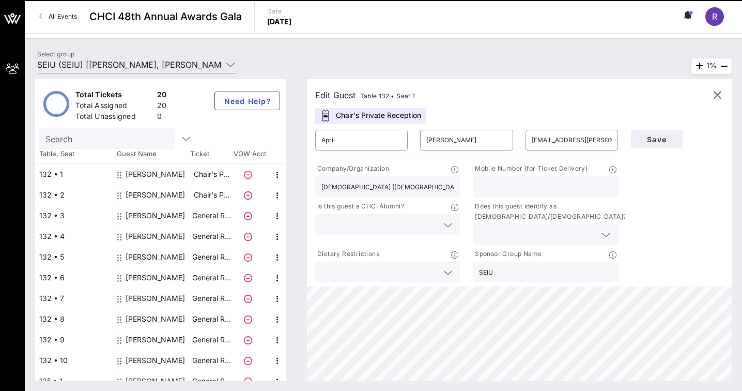
click at [152, 195] on div "[PERSON_NAME]" at bounding box center [155, 194] width 59 height 21
type input "[PERSON_NAME]"
type input "[PERSON_NAME][EMAIL_ADDRESS][PERSON_NAME][DOMAIN_NAME]"
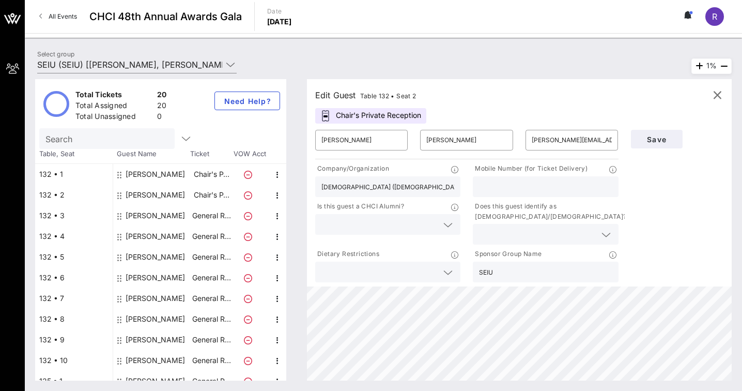
click at [151, 214] on div "[PERSON_NAME]" at bounding box center [155, 215] width 59 height 21
type input "Riko"
type input "[PERSON_NAME]"
type input "[EMAIL_ADDRESS][PERSON_NAME][DOMAIN_NAME]"
type input "SEIU 521"
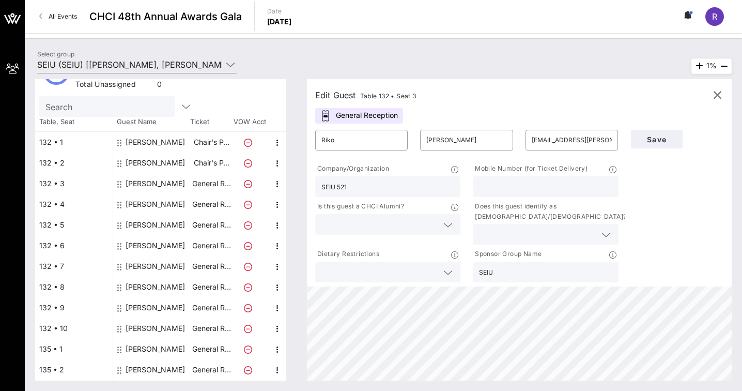
scroll to position [36, 0]
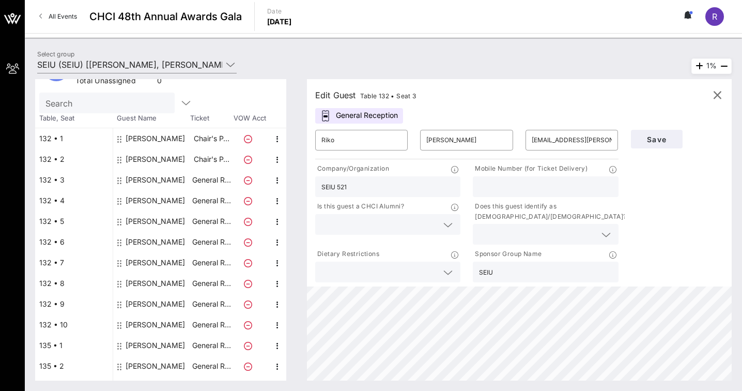
click at [152, 199] on div "[PERSON_NAME]" at bounding box center [155, 200] width 59 height 21
type input "[PERSON_NAME]"
type input "[PERSON_NAME][EMAIL_ADDRESS][PERSON_NAME][DOMAIN_NAME]"
type input "SEIU USWW"
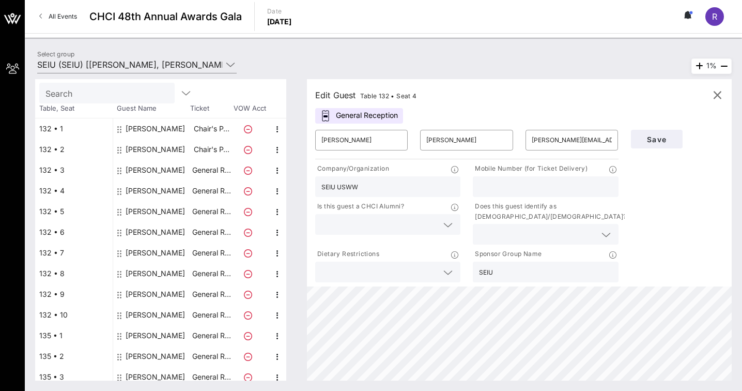
scroll to position [50, 0]
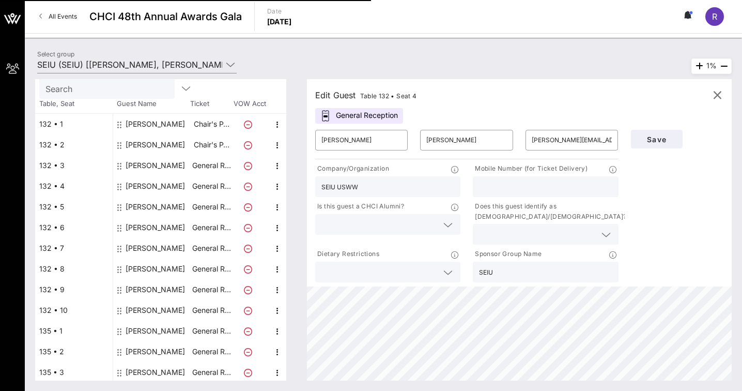
click at [147, 204] on div "[PERSON_NAME]" at bounding box center [155, 206] width 59 height 21
type input "[PERSON_NAME]"
type input "[PERSON_NAME][EMAIL_ADDRESS][PERSON_NAME][DOMAIN_NAME]"
type input "SEIU [GEOGRAPHIC_DATA]"
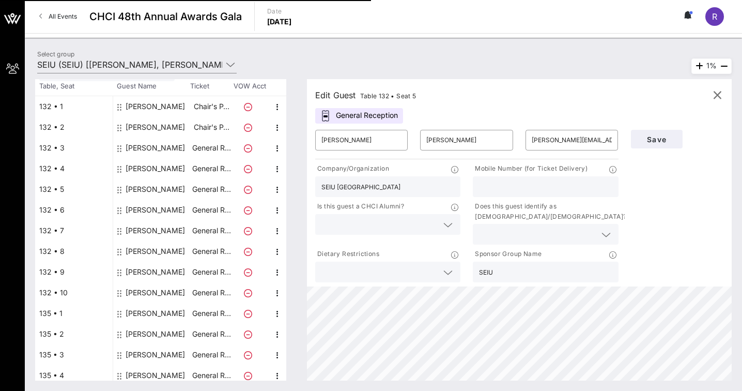
scroll to position [70, 0]
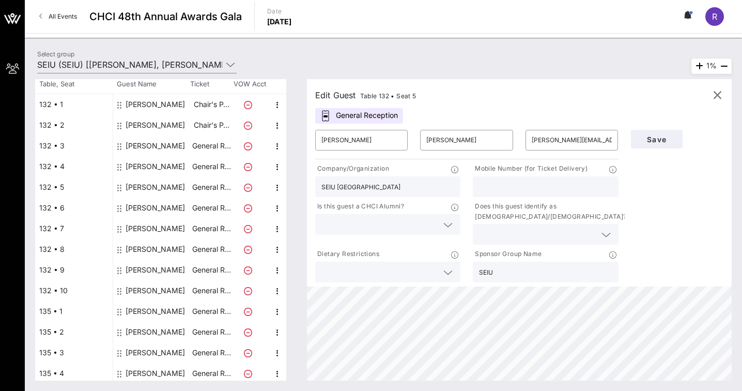
click at [147, 204] on div "[PERSON_NAME]" at bounding box center [155, 207] width 59 height 21
type input "[PERSON_NAME]"
type input "[EMAIL_ADDRESS][DOMAIN_NAME]"
type input "SEIU 32BJ"
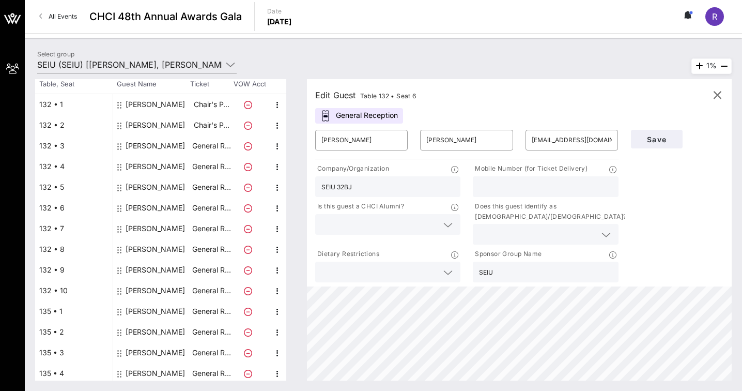
click at [153, 227] on div "[PERSON_NAME]" at bounding box center [155, 228] width 59 height 21
type input "[PERSON_NAME]"
type input "[EMAIL_ADDRESS][DOMAIN_NAME]"
type input "CIR - SEIU"
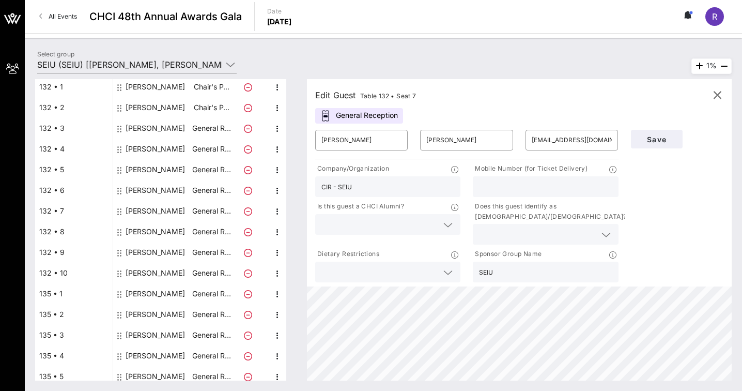
scroll to position [88, 0]
click at [149, 231] on div "[PERSON_NAME]" at bounding box center [155, 230] width 59 height 21
type input "Max"
type input "[PERSON_NAME]"
type input "[EMAIL_ADDRESS][DOMAIN_NAME]"
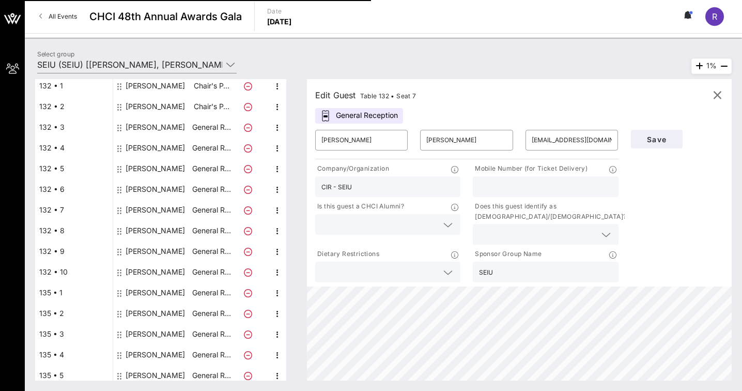
type input "SEIU 99"
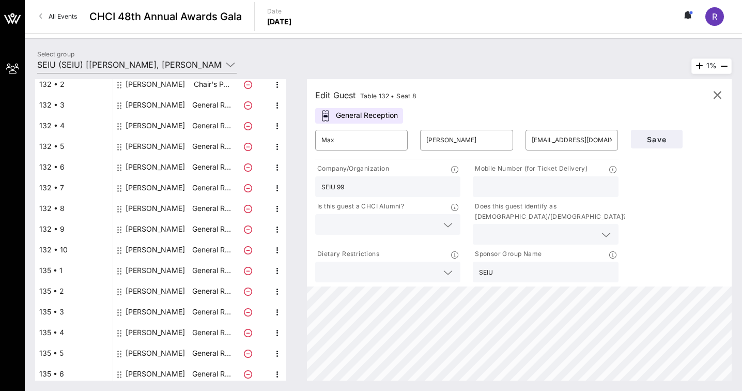
click at [154, 224] on div "[PERSON_NAME]" at bounding box center [155, 229] width 59 height 21
type input "[PERSON_NAME]"
type input "[PERSON_NAME][EMAIL_ADDRESS][PERSON_NAME][DOMAIN_NAME]"
type input "[DEMOGRAPHIC_DATA] ([DEMOGRAPHIC_DATA])"
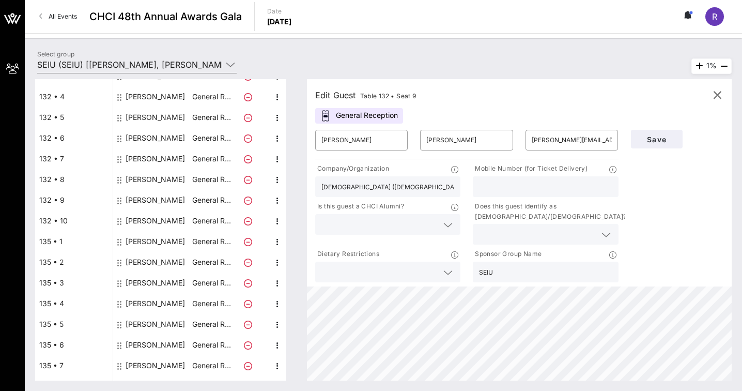
scroll to position [150, 0]
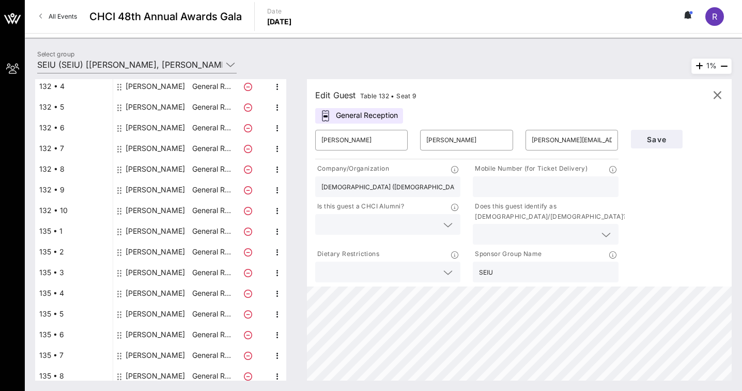
click at [154, 211] on div "[PERSON_NAME]" at bounding box center [155, 210] width 59 height 21
type input "[PERSON_NAME]"
type input "[EMAIL_ADDRESS][DOMAIN_NAME]"
type input "SEIU 105"
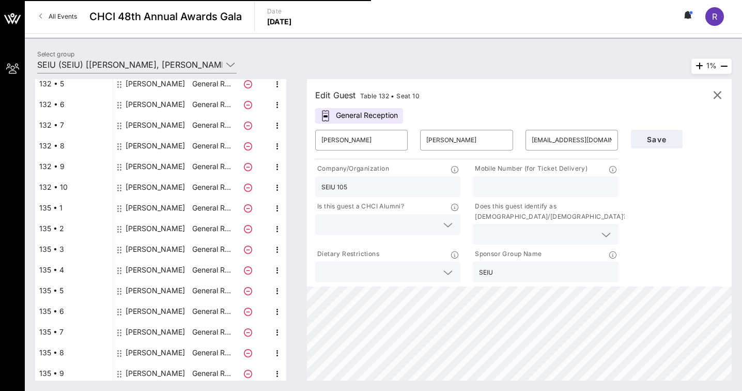
scroll to position [175, 0]
click at [153, 208] on div "[PERSON_NAME]" at bounding box center [155, 206] width 59 height 21
type input "Faith"
type input "[PERSON_NAME]"
type input "[EMAIL_ADDRESS][PERSON_NAME][DOMAIN_NAME]"
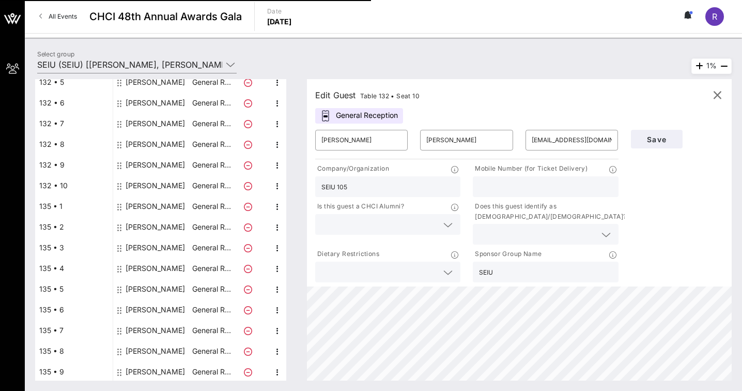
type input "[DEMOGRAPHIC_DATA] ([DEMOGRAPHIC_DATA])"
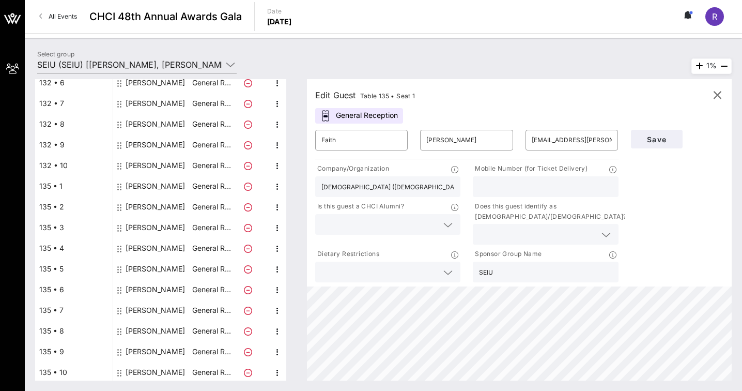
scroll to position [197, 0]
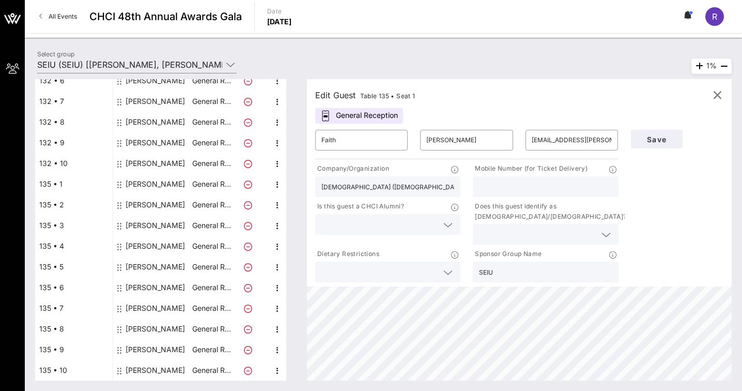
click at [153, 204] on div "[PERSON_NAME]" at bounding box center [155, 204] width 59 height 21
type input "[PERSON_NAME]"
type input "Gonclaves"
type input "[PERSON_NAME][EMAIL_ADDRESS][PERSON_NAME][DOMAIN_NAME]"
click at [150, 226] on div "[PERSON_NAME]" at bounding box center [155, 225] width 59 height 21
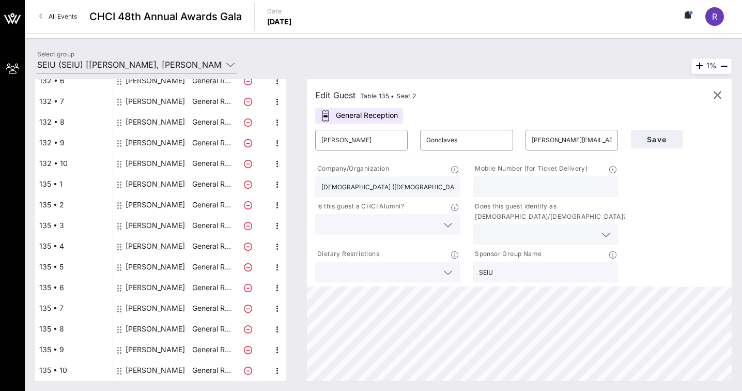
type input "[PERSON_NAME]"
type input "[PERSON_NAME][EMAIL_ADDRESS][PERSON_NAME][DOMAIN_NAME]"
click at [146, 245] on div "[PERSON_NAME]" at bounding box center [155, 246] width 59 height 21
type input "[PERSON_NAME]"
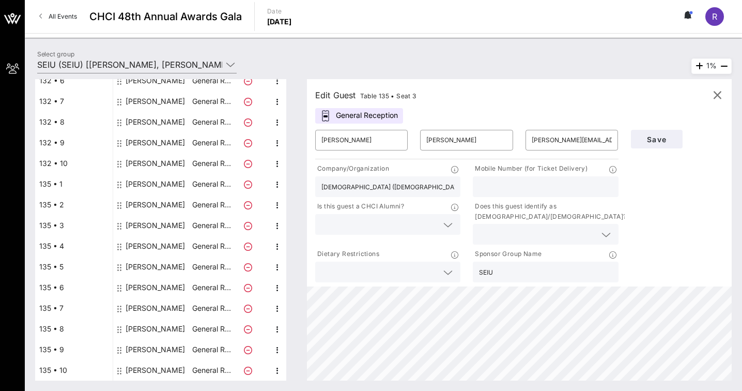
type input "Bedollasoto"
type input "[PERSON_NAME][EMAIL_ADDRESS][DOMAIN_NAME]"
type input "SEIU HCIIMK"
click at [153, 264] on div "[PERSON_NAME]" at bounding box center [155, 266] width 59 height 21
type input "[PERSON_NAME]"
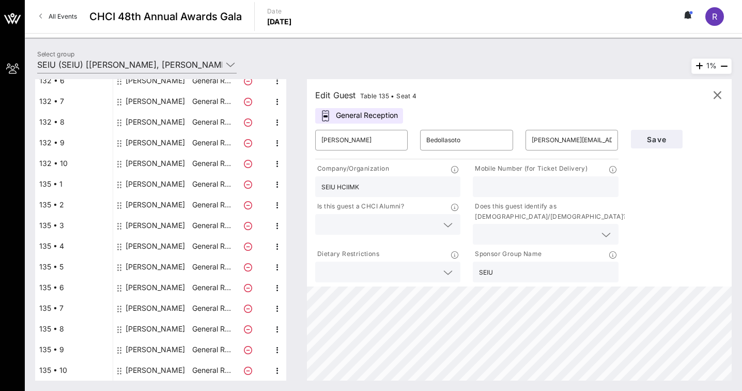
type input "[PERSON_NAME]"
type input "[EMAIL_ADDRESS][DOMAIN_NAME]"
type input "SEIU 32BJ"
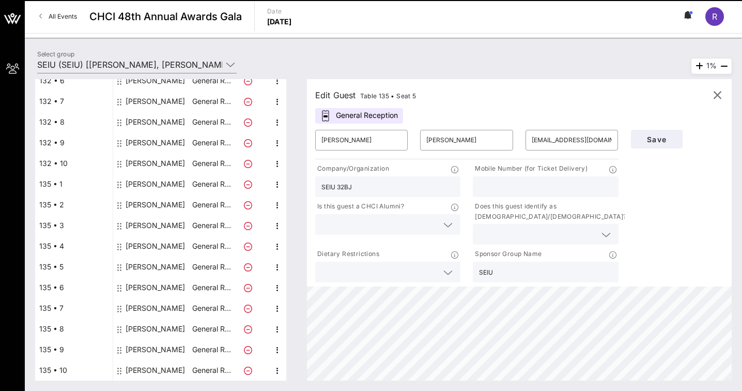
click at [153, 283] on div "[PERSON_NAME]" at bounding box center [155, 287] width 59 height 21
type input "[PERSON_NAME]"
type input "[EMAIL_ADDRESS][DOMAIN_NAME]"
type input "SEIU UHW"
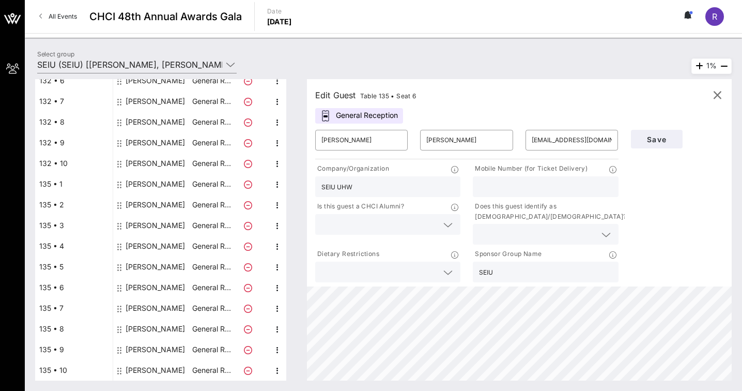
click at [142, 306] on div "[PERSON_NAME]" at bounding box center [155, 308] width 59 height 21
type input "Israel"
type input "[PERSON_NAME]"
type input "[EMAIL_ADDRESS][DOMAIN_NAME]"
type input "SEIU 32BJ"
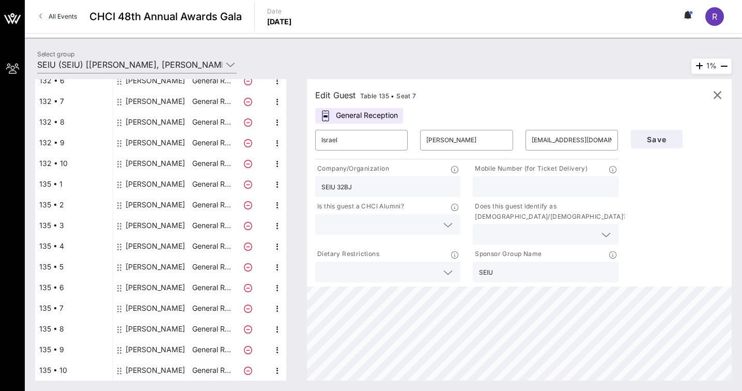
click at [143, 325] on div "[PERSON_NAME]" at bounding box center [155, 328] width 59 height 21
type input "[PERSON_NAME]"
type input "Vergara"
type input "[EMAIL_ADDRESS][DOMAIN_NAME]"
type input "SEIU Local 1"
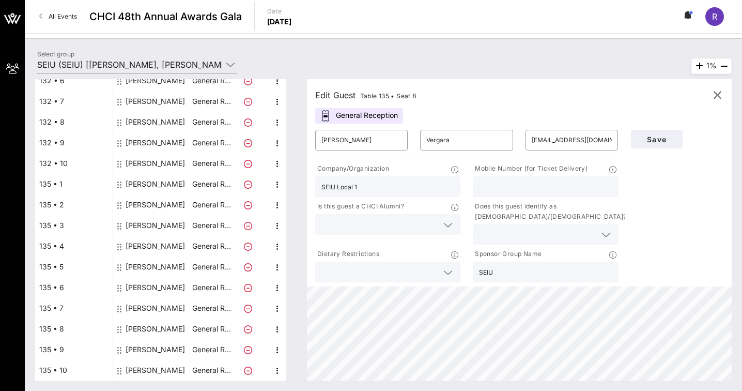
click at [142, 353] on div "[PERSON_NAME]" at bounding box center [155, 349] width 59 height 21
type input "Mairym"
type input "[PERSON_NAME]"
type input "[EMAIL_ADDRESS][PERSON_NAME][DOMAIN_NAME]"
type input "[DEMOGRAPHIC_DATA] ([DEMOGRAPHIC_DATA])"
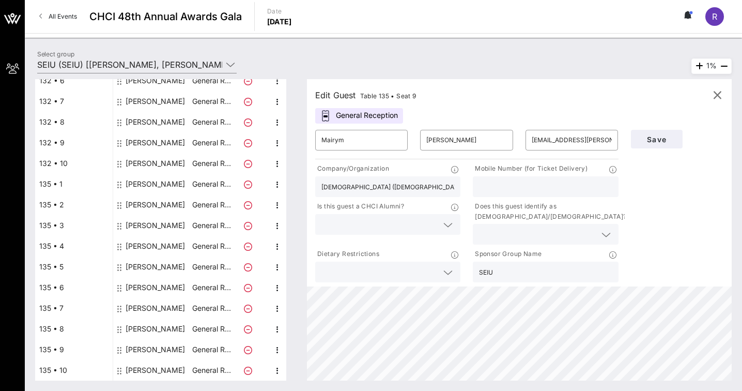
click at [147, 368] on div "[PERSON_NAME]" at bounding box center [155, 370] width 59 height 21
type input "[PERSON_NAME]"
type input "[PERSON_NAME][EMAIL_ADDRESS][PERSON_NAME][DOMAIN_NAME]"
